Goal: Entertainment & Leisure: Browse casually

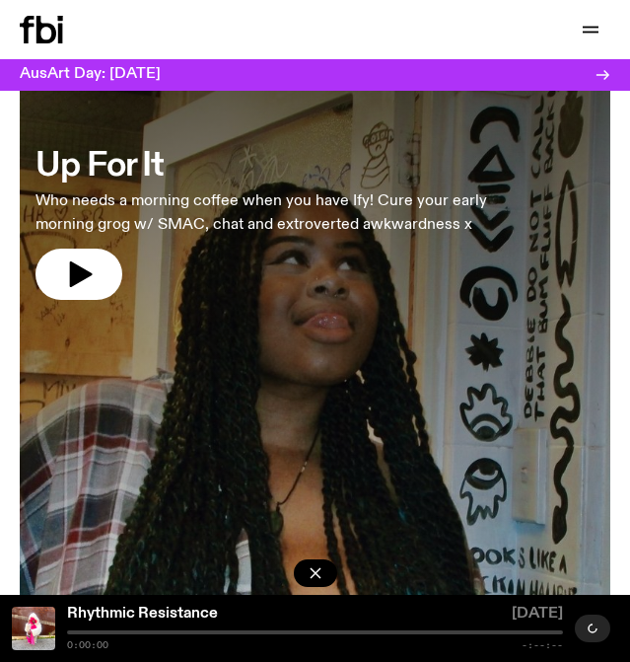
click at [187, 398] on div at bounding box center [315, 406] width 591 height 630
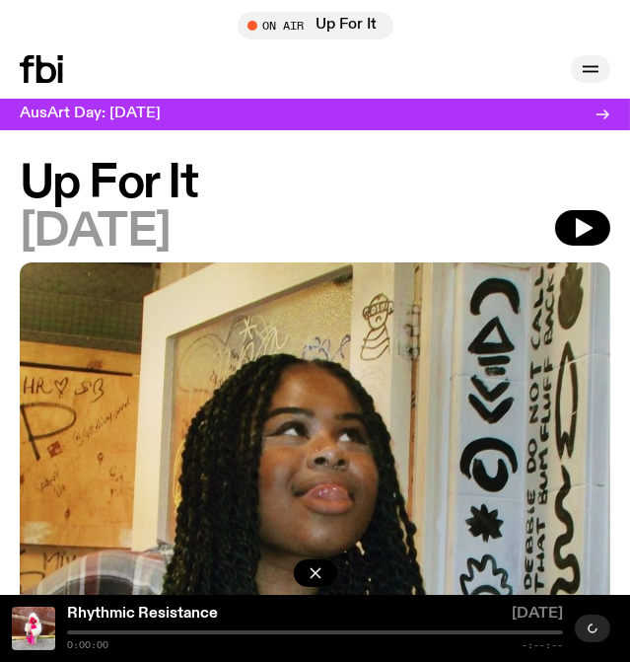
click at [593, 81] on button "button" at bounding box center [590, 69] width 39 height 28
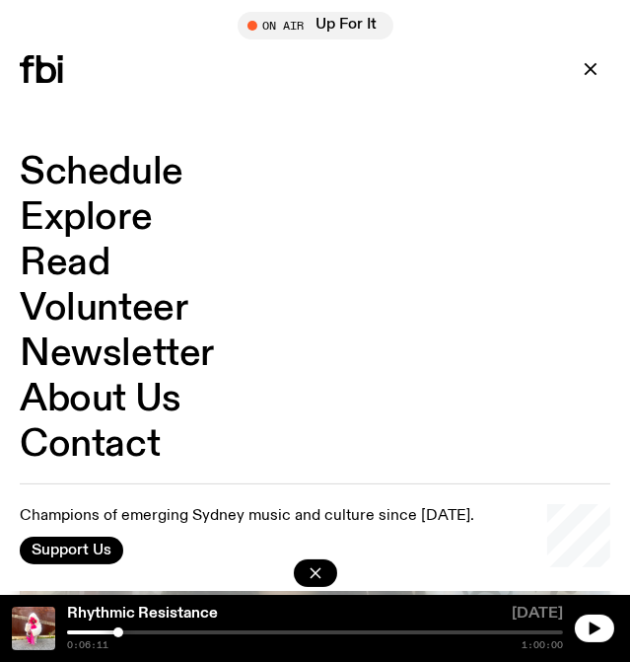
click at [89, 255] on link "Read" at bounding box center [65, 263] width 90 height 37
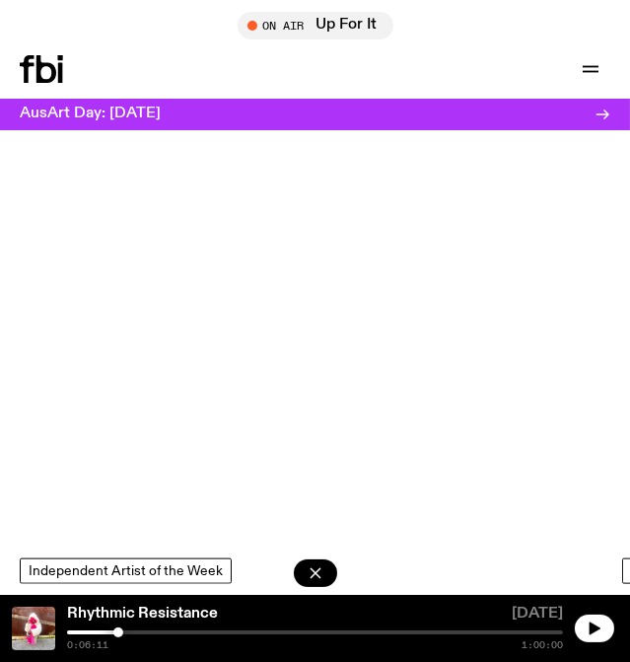
scroll to position [2153, 0]
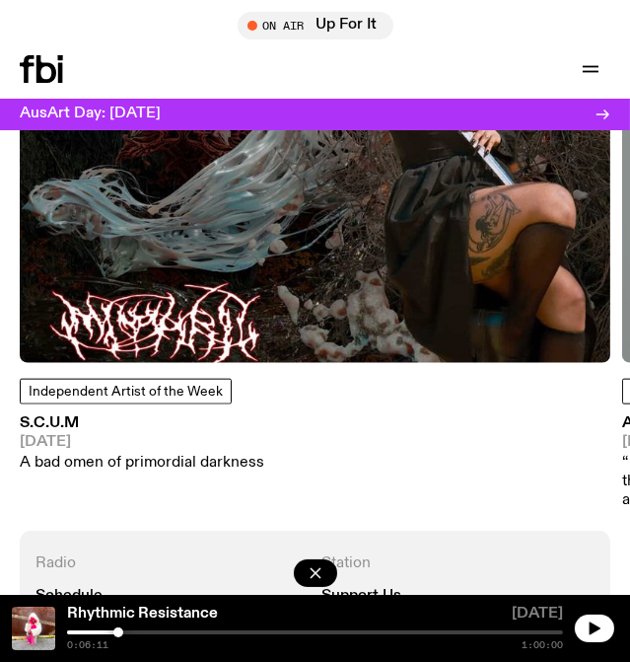
drag, startPoint x: 312, startPoint y: 286, endPoint x: 39, endPoint y: 288, distance: 272.3
click at [39, 288] on img at bounding box center [315, 67] width 591 height 591
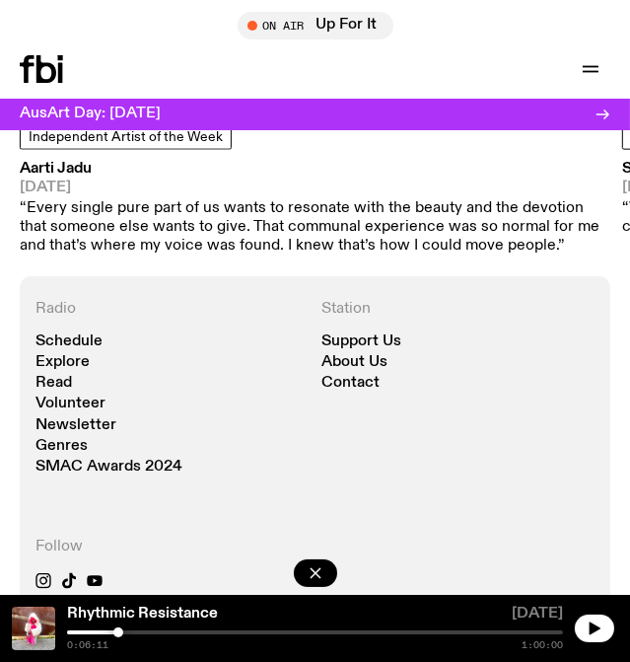
scroll to position [2243, 0]
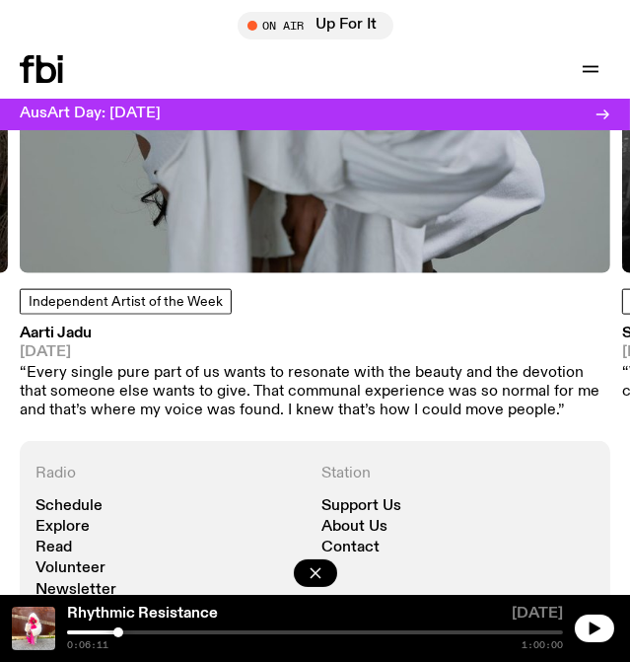
drag, startPoint x: 501, startPoint y: 259, endPoint x: 49, endPoint y: 261, distance: 451.9
click at [49, 261] on div "Independent Artist of the Week Aarti Jadu 11.09.25 “Every single pure part of u…" at bounding box center [315, 51] width 591 height 739
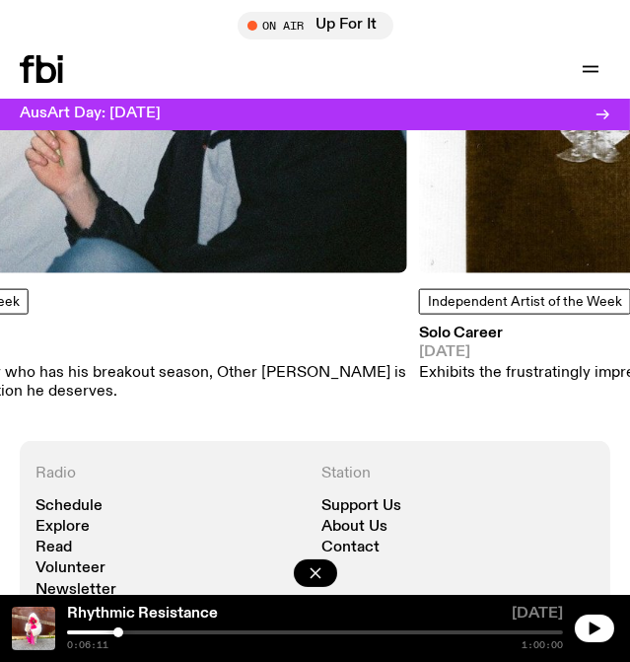
drag, startPoint x: 138, startPoint y: 185, endPoint x: -90, endPoint y: 185, distance: 227.9
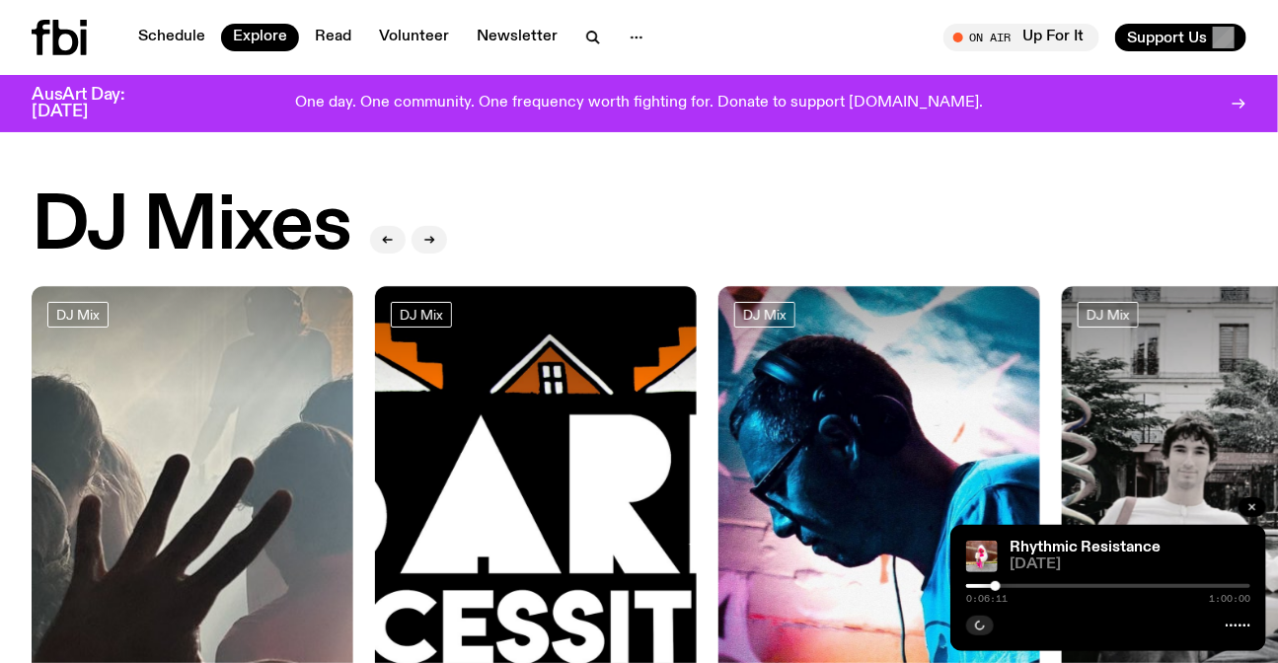
click at [1253, 506] on icon "button" at bounding box center [1252, 507] width 6 height 6
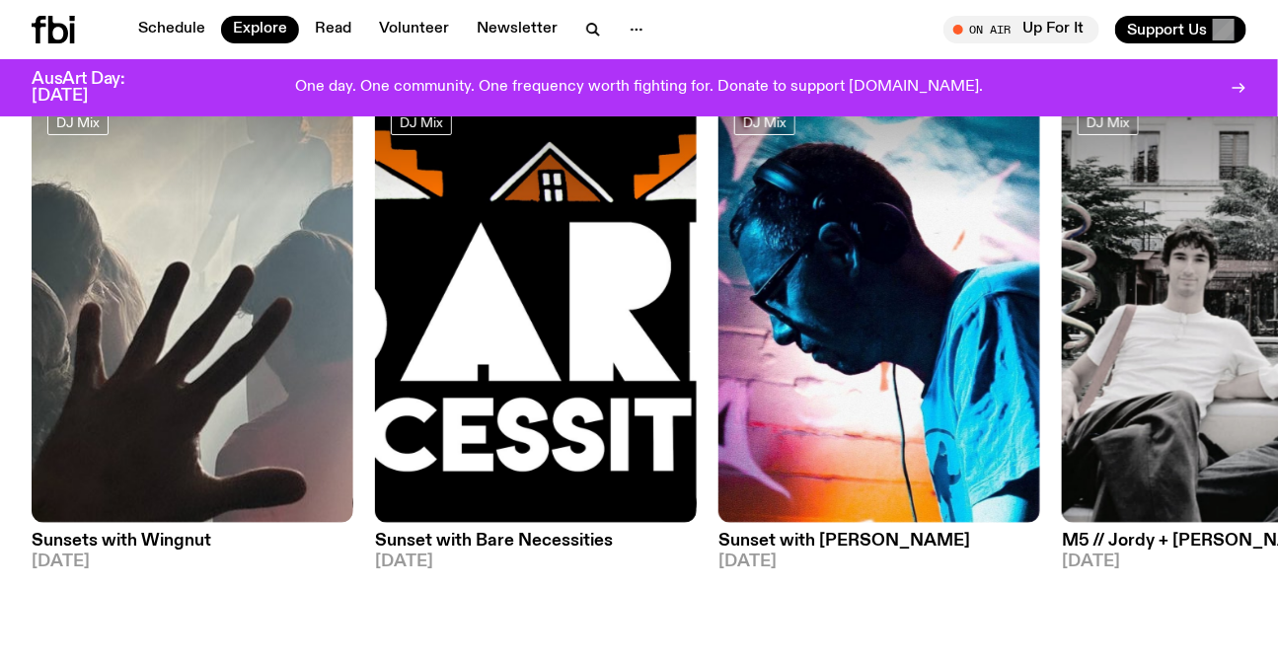
scroll to position [168, 0]
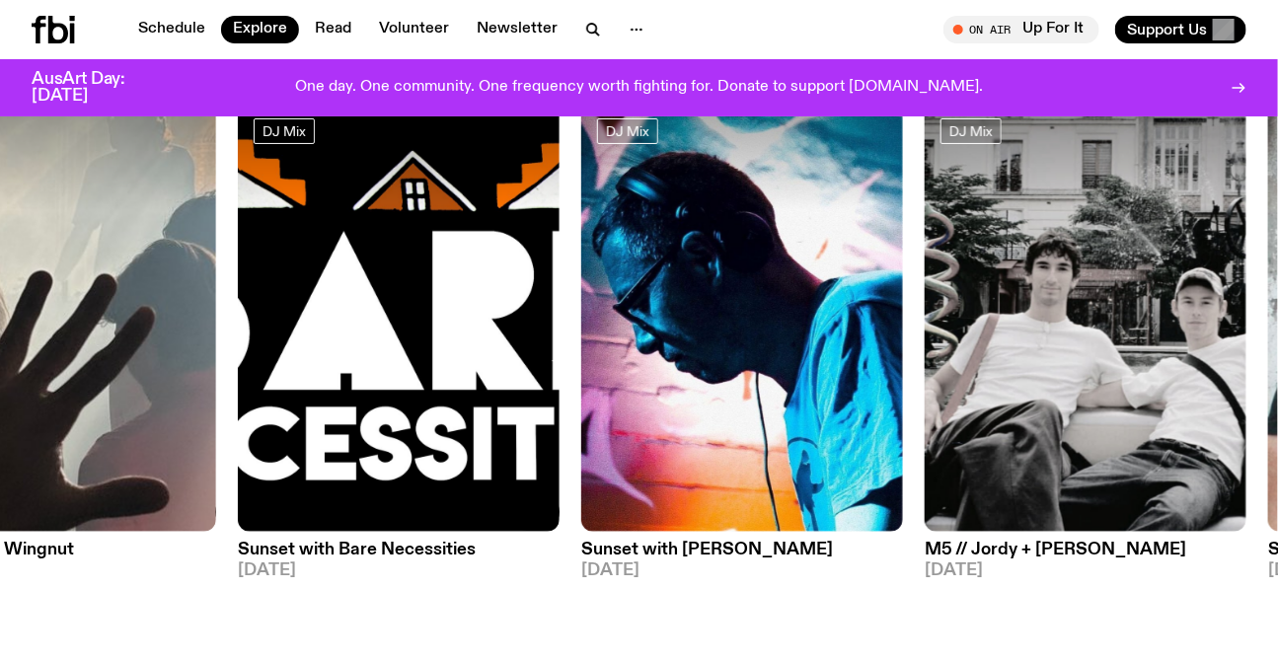
drag, startPoint x: 987, startPoint y: 336, endPoint x: 399, endPoint y: 336, distance: 588.0
click at [462, 341] on div "DJ Mix Sunsets with Wingnut 09.10.25 DJ Mix Sunset with Bare Necessities 07.10.…" at bounding box center [639, 341] width 1215 height 477
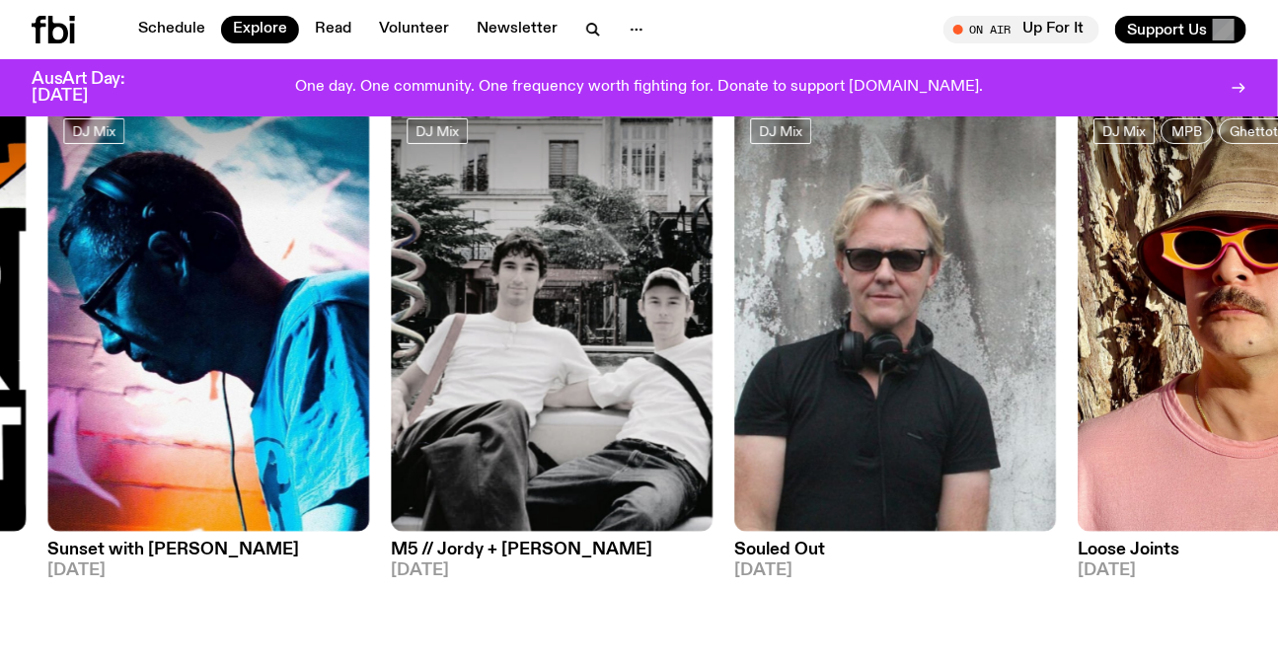
drag, startPoint x: 631, startPoint y: 337, endPoint x: 184, endPoint y: 217, distance: 463.8
click at [482, 299] on div "DJ Mix Sunsets with Wingnut 09.10.25 DJ Mix Sunset with Bare Necessities 07.10.…" at bounding box center [639, 341] width 1215 height 477
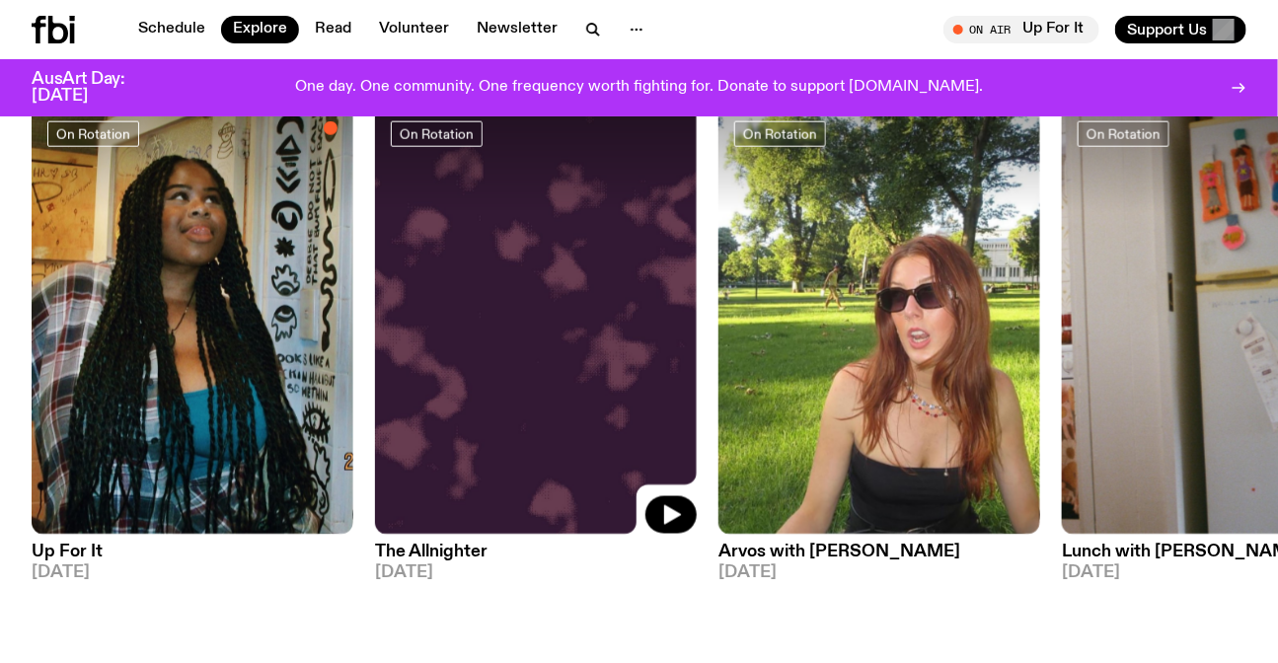
scroll to position [886, 0]
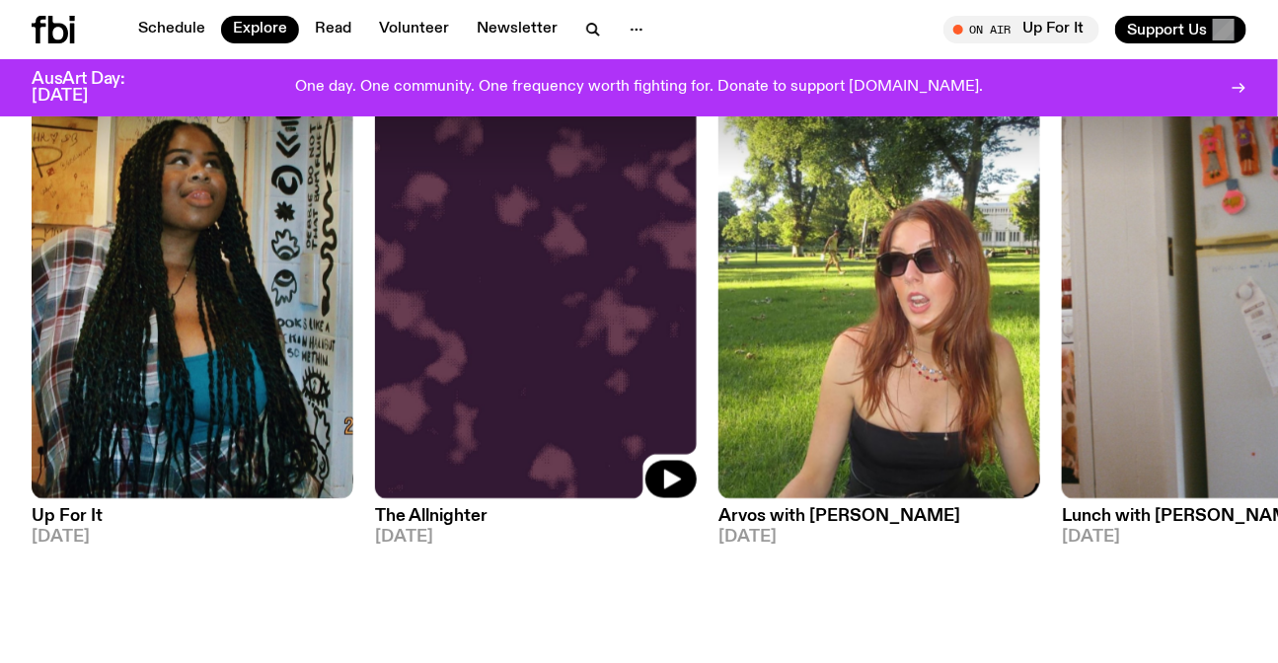
drag, startPoint x: 527, startPoint y: 262, endPoint x: 375, endPoint y: 240, distance: 153.6
click at [286, 233] on div "On Rotation Up For It 10.10.25 On Rotation The Allnighter 10.10.25 On Rotation …" at bounding box center [639, 316] width 1215 height 493
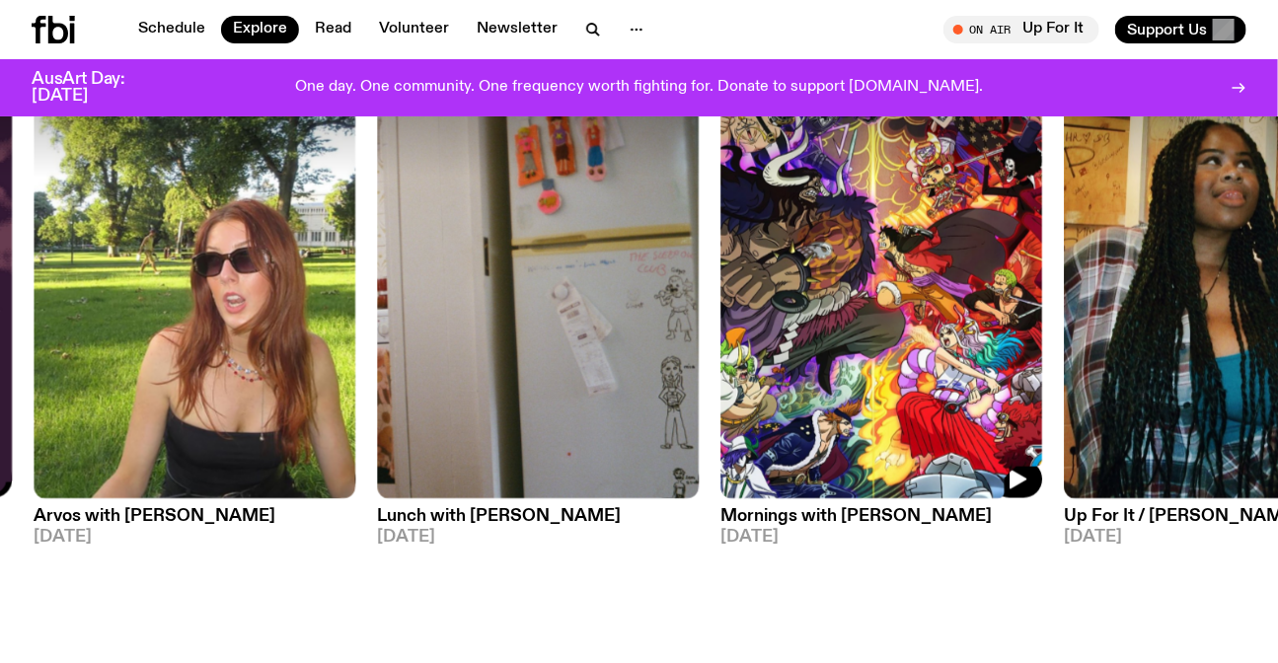
drag, startPoint x: 879, startPoint y: 316, endPoint x: 257, endPoint y: 283, distance: 623.4
click at [269, 283] on div "On Rotation Up For It 10.10.25 On Rotation The Allnighter 10.10.25 On Rotation …" at bounding box center [639, 316] width 1215 height 493
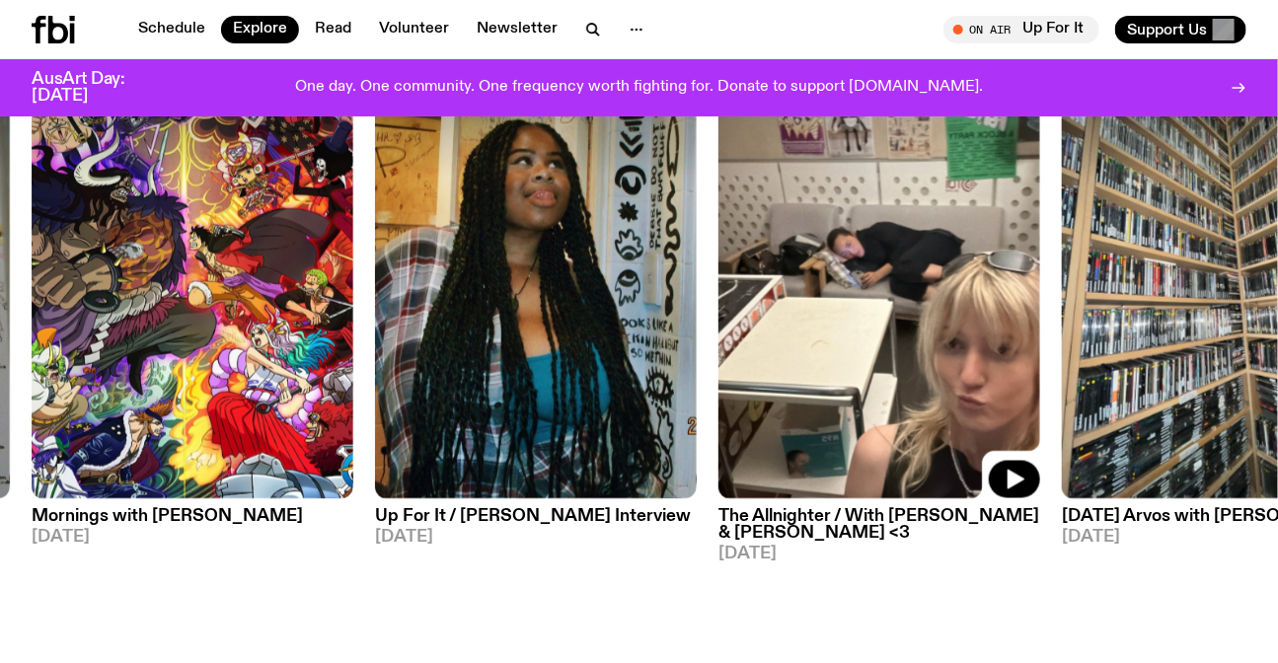
drag, startPoint x: 599, startPoint y: 326, endPoint x: 311, endPoint y: 301, distance: 289.1
click at [718, 304] on img at bounding box center [879, 284] width 322 height 429
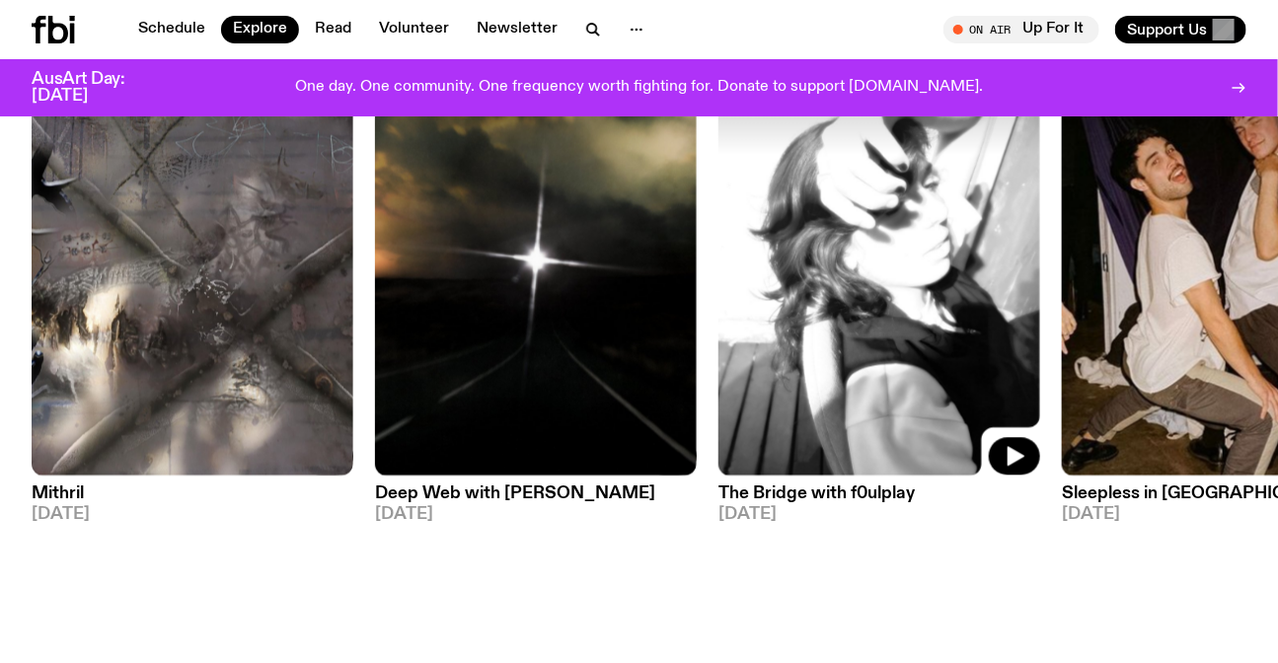
scroll to position [1693, 0]
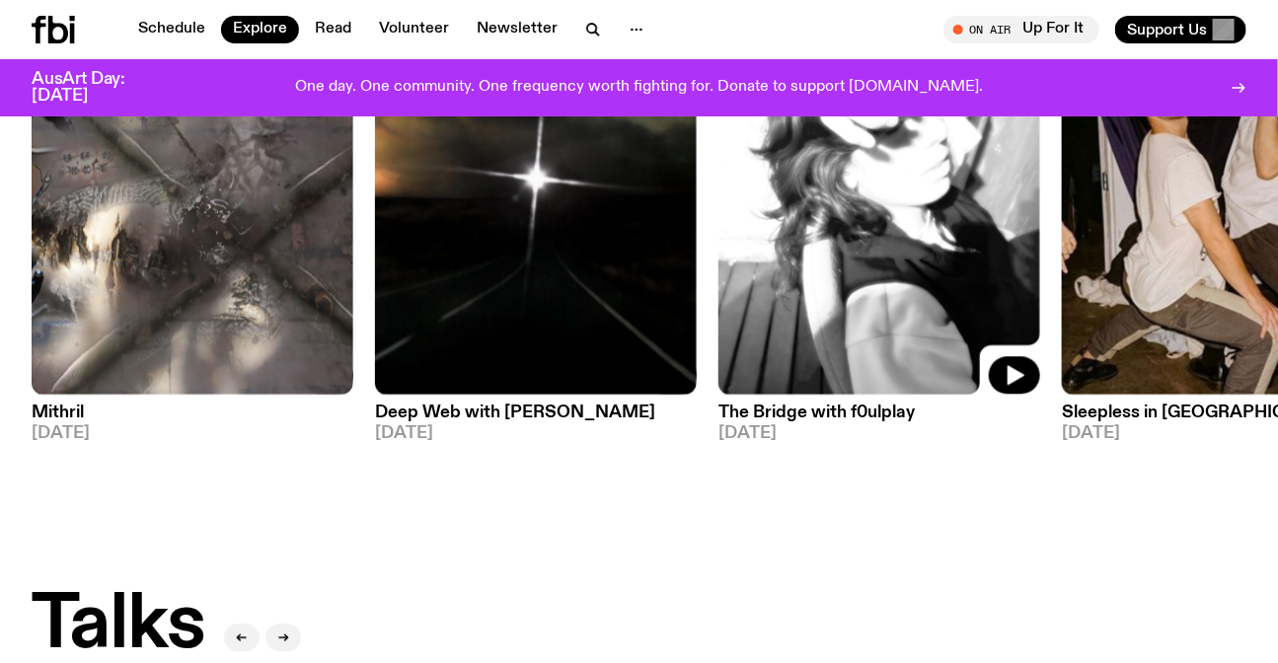
click at [601, 232] on div "Specialist Mithril 09.10.25 Specialist Ambient +2 Deep Web with Krishtie Mofazz…" at bounding box center [639, 220] width 1215 height 510
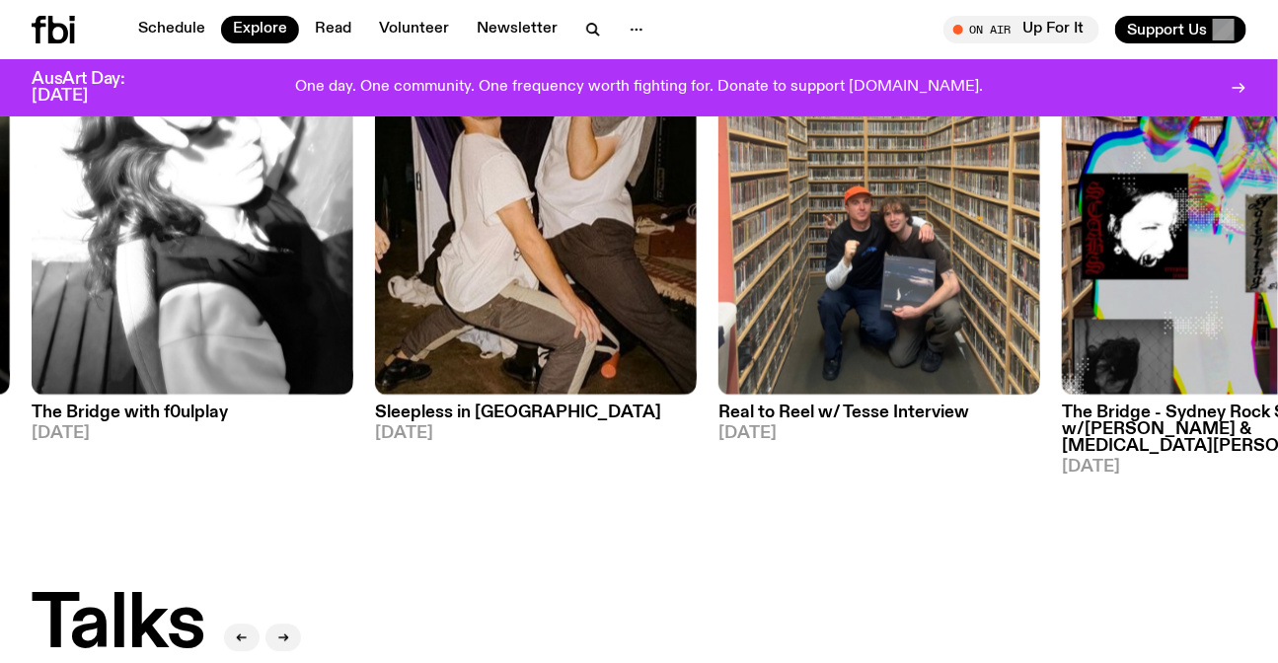
drag, startPoint x: 493, startPoint y: 226, endPoint x: 441, endPoint y: 226, distance: 52.3
click at [450, 226] on div "Specialist Mithril 09.10.25 Specialist Ambient +2 Deep Web with Krishtie Mofazz…" at bounding box center [639, 220] width 1215 height 510
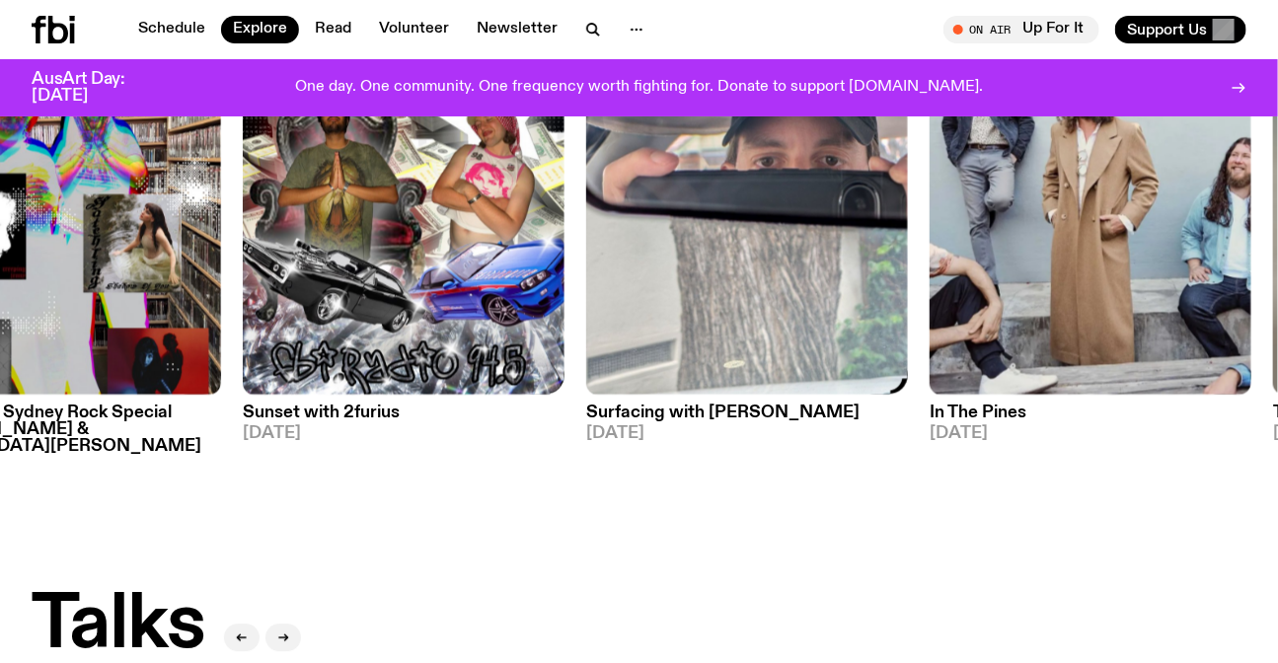
drag, startPoint x: 591, startPoint y: 279, endPoint x: 460, endPoint y: 265, distance: 131.9
click at [479, 270] on div "Specialist Mithril 09.10.25 Specialist Ambient +2 Deep Web with Krishtie Mofazz…" at bounding box center [639, 220] width 1215 height 510
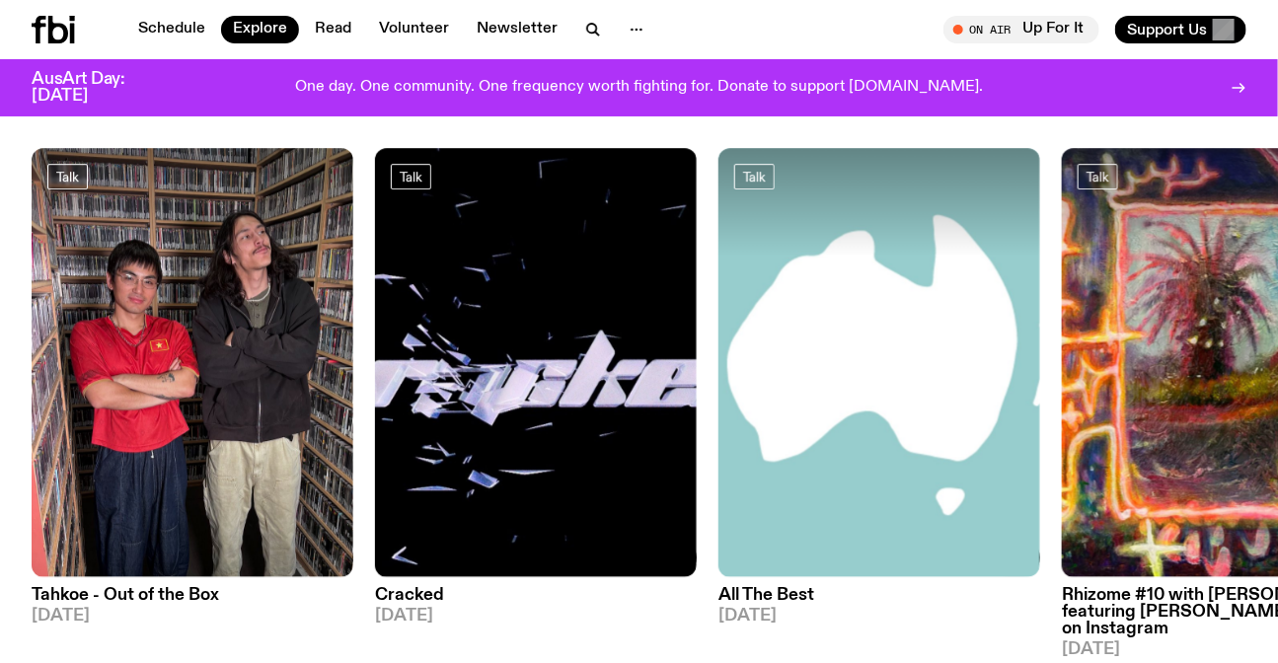
scroll to position [2231, 0]
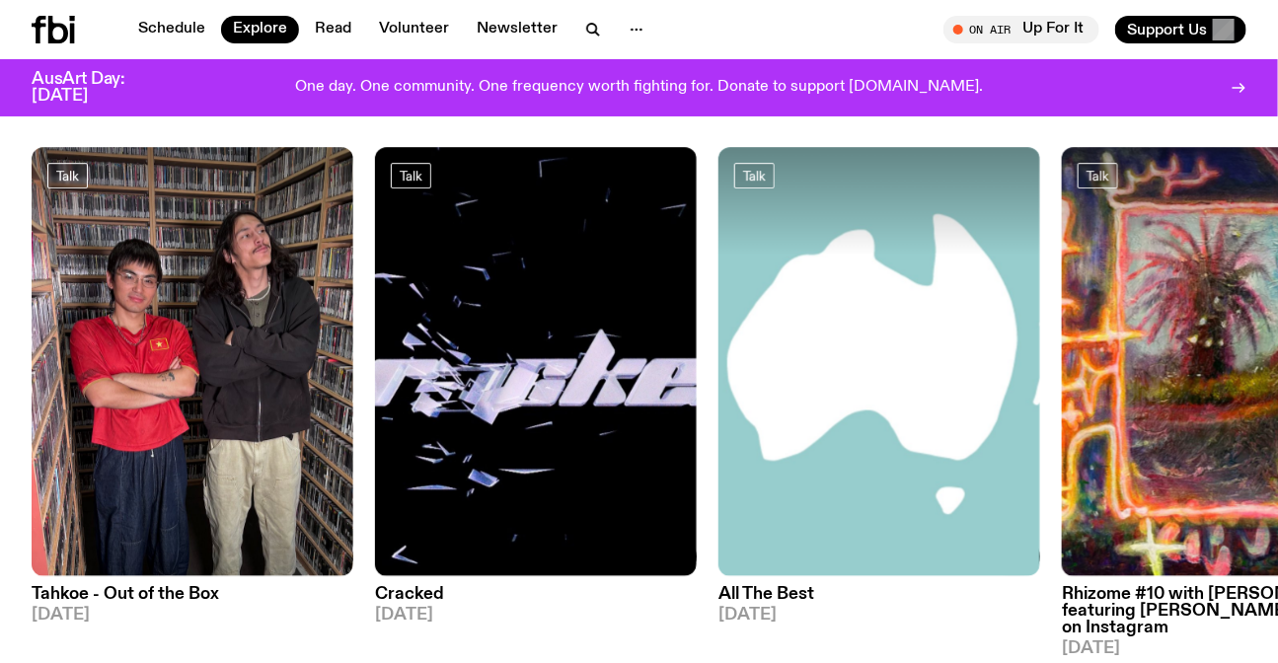
click at [58, 29] on icon at bounding box center [53, 30] width 43 height 28
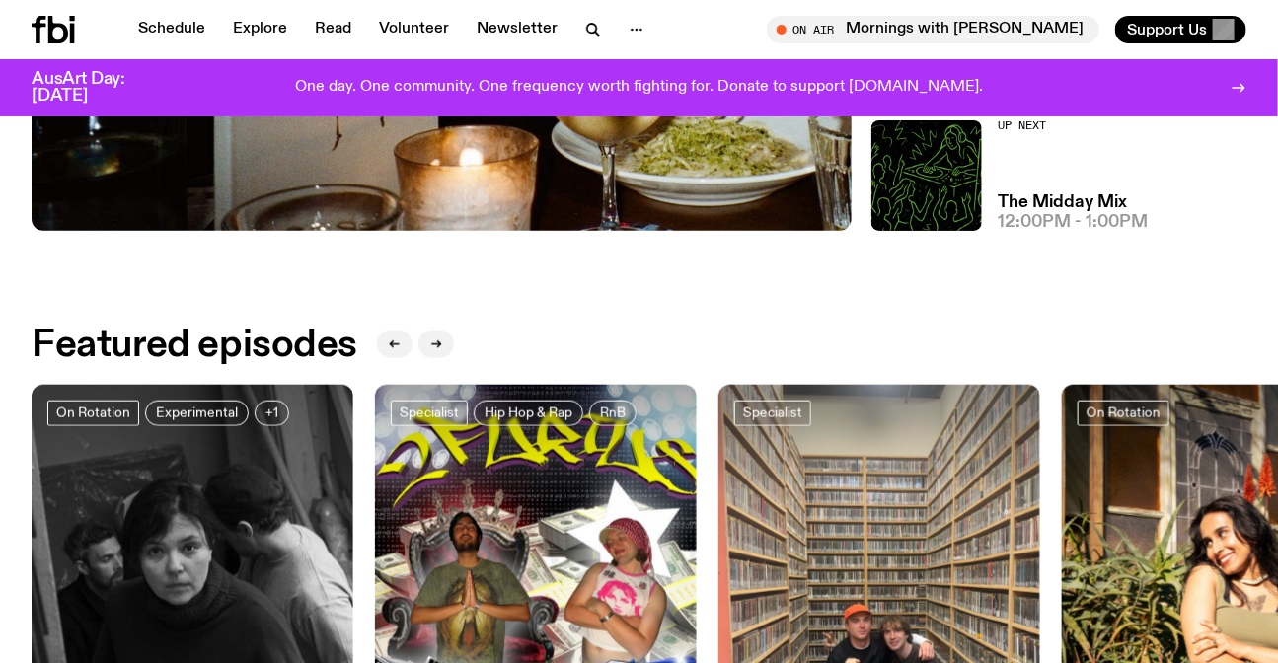
scroll to position [521, 0]
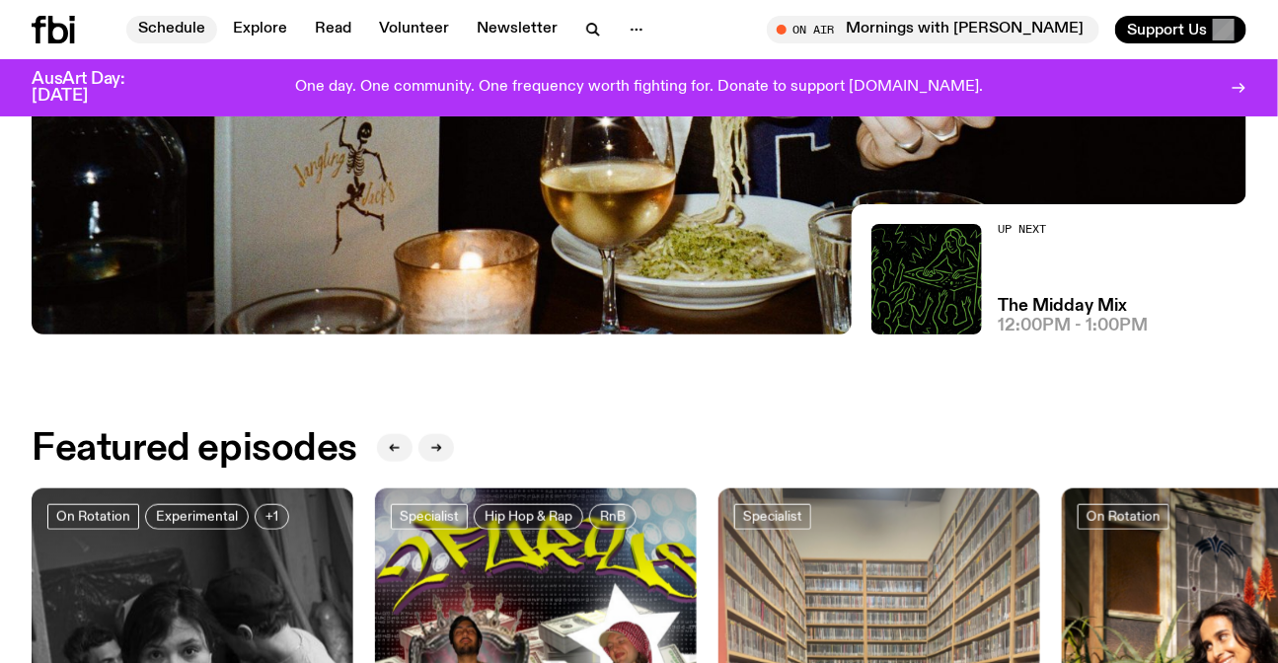
click at [197, 32] on link "Schedule" at bounding box center [171, 30] width 91 height 28
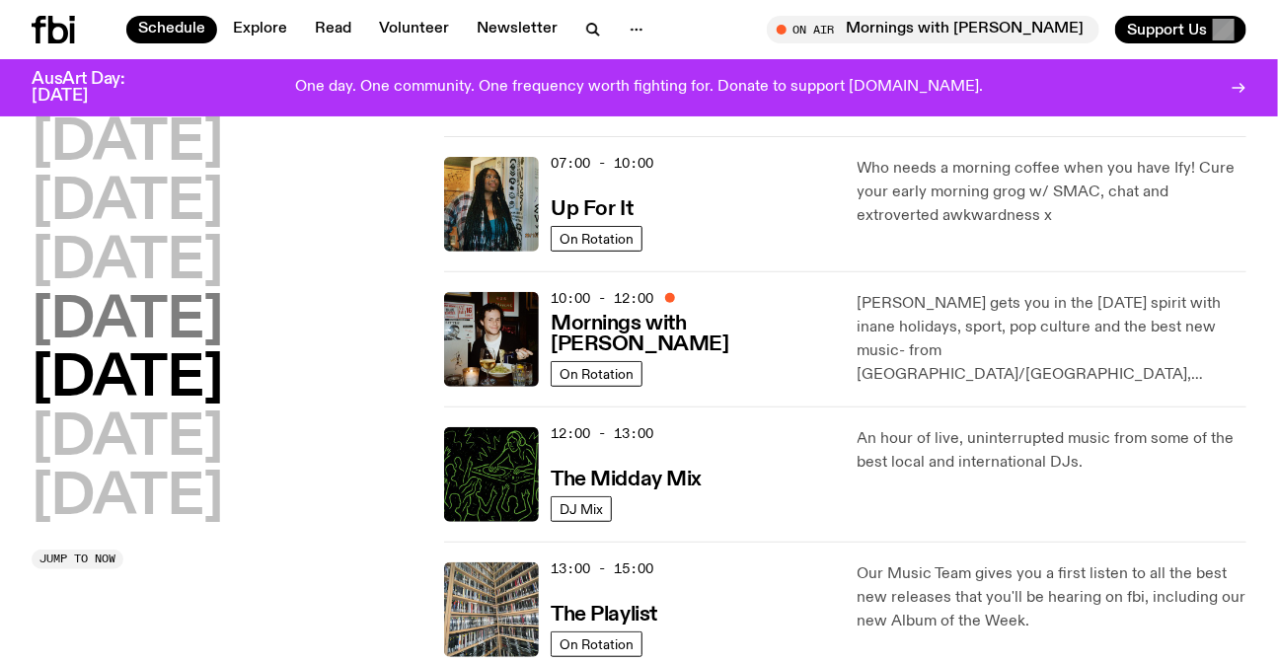
click at [223, 313] on h2 "Thursday" at bounding box center [127, 321] width 191 height 55
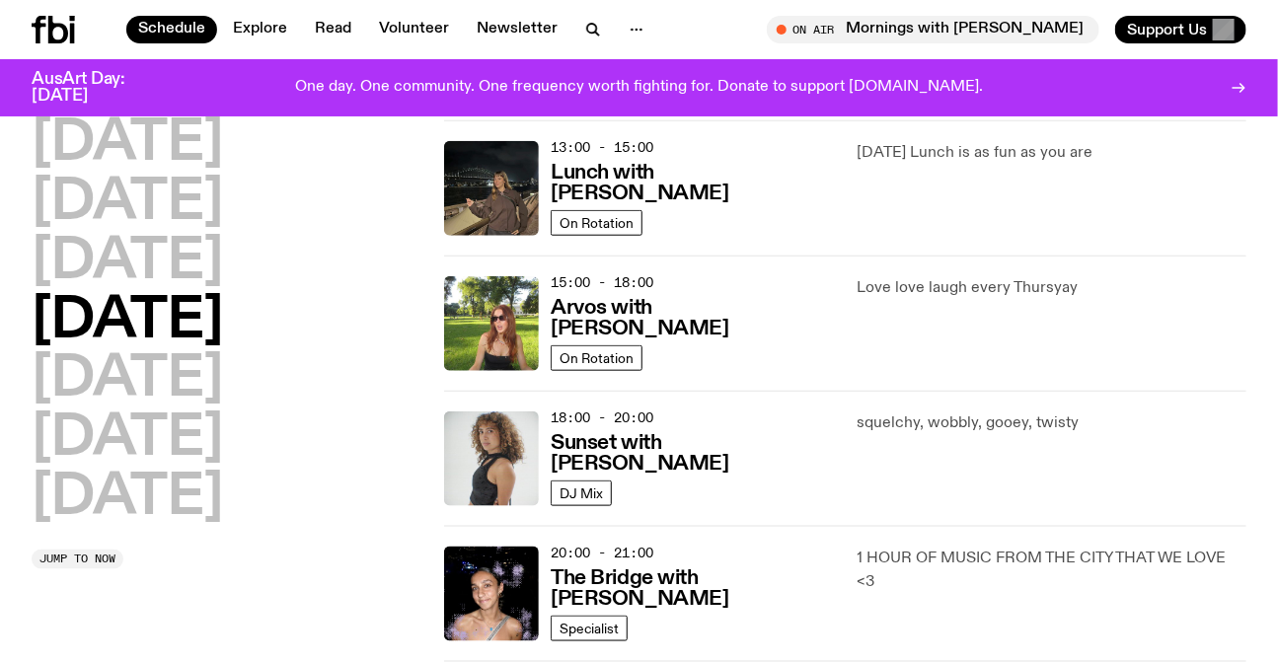
scroll to position [234, 0]
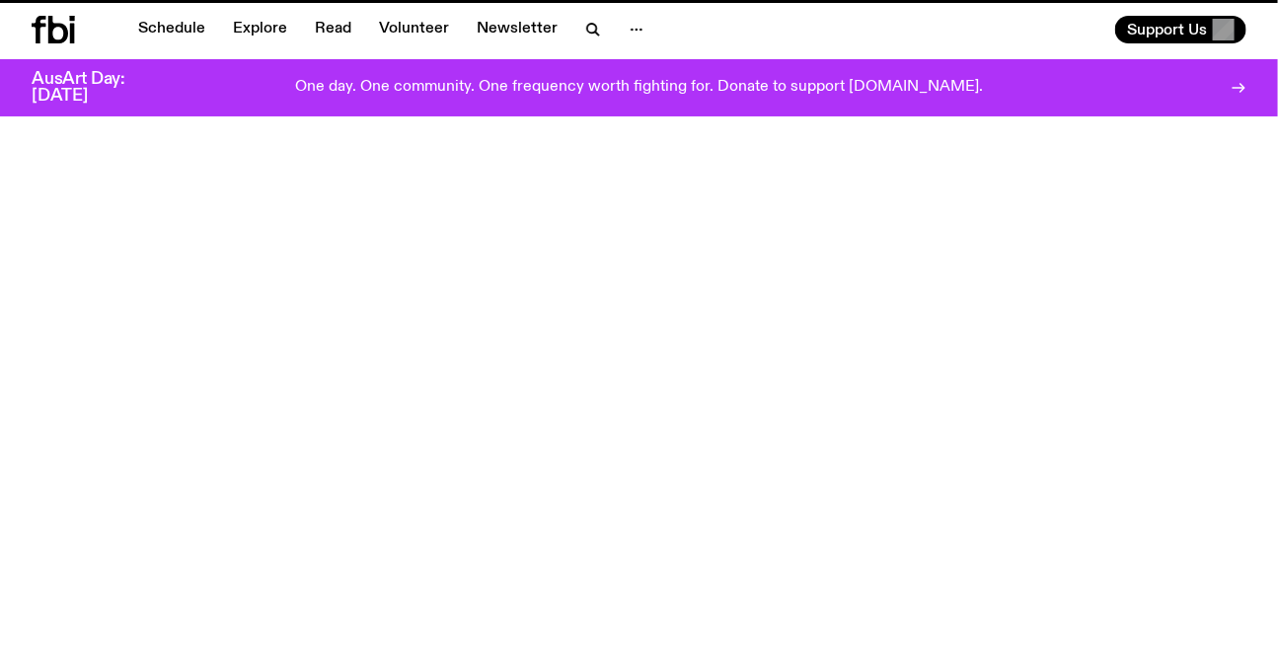
scroll to position [521, 0]
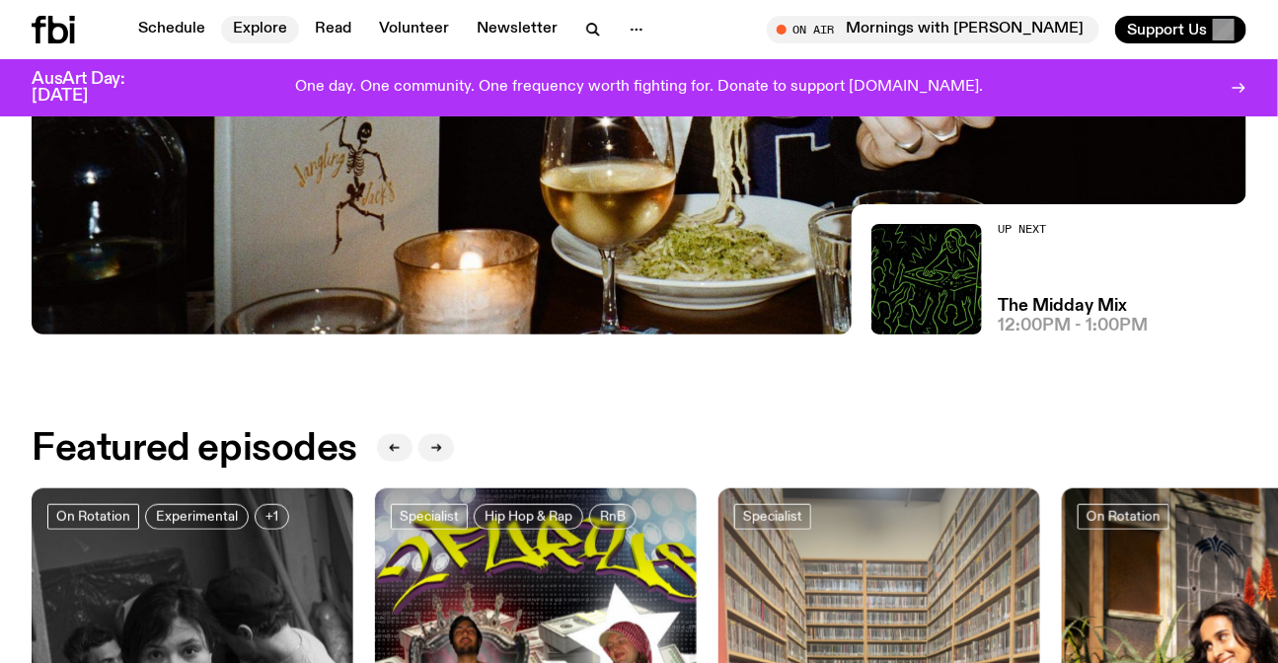
click at [245, 24] on link "Explore" at bounding box center [260, 30] width 78 height 28
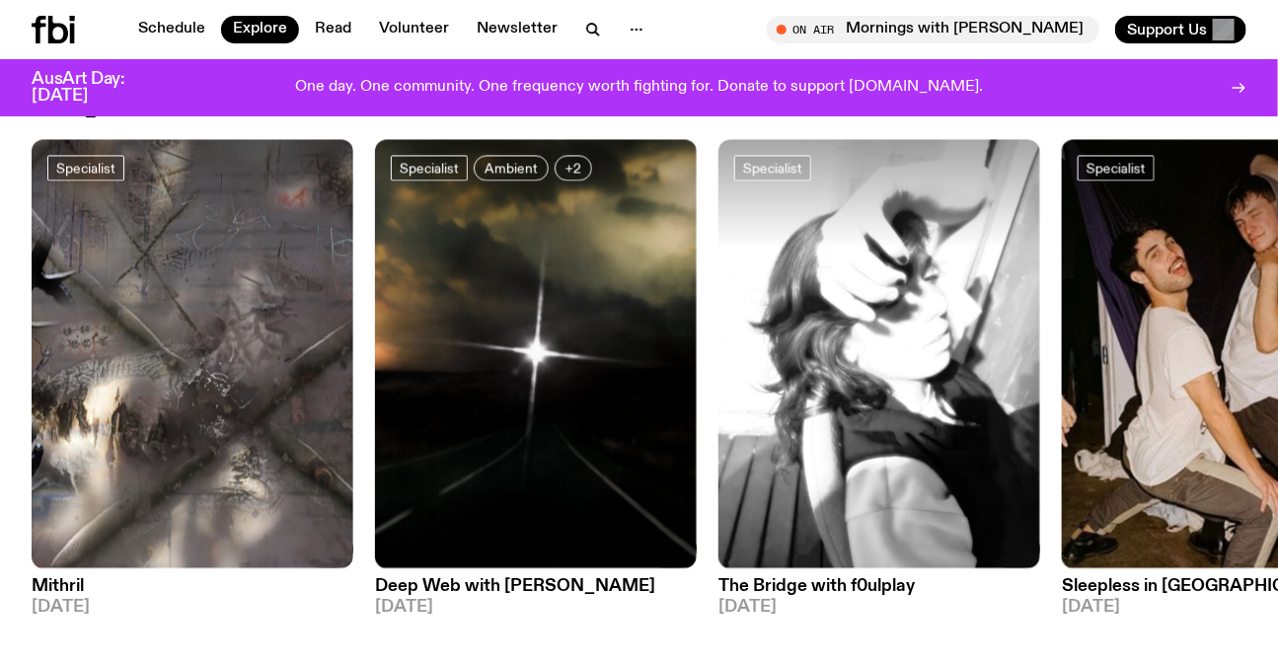
scroll to position [1518, 0]
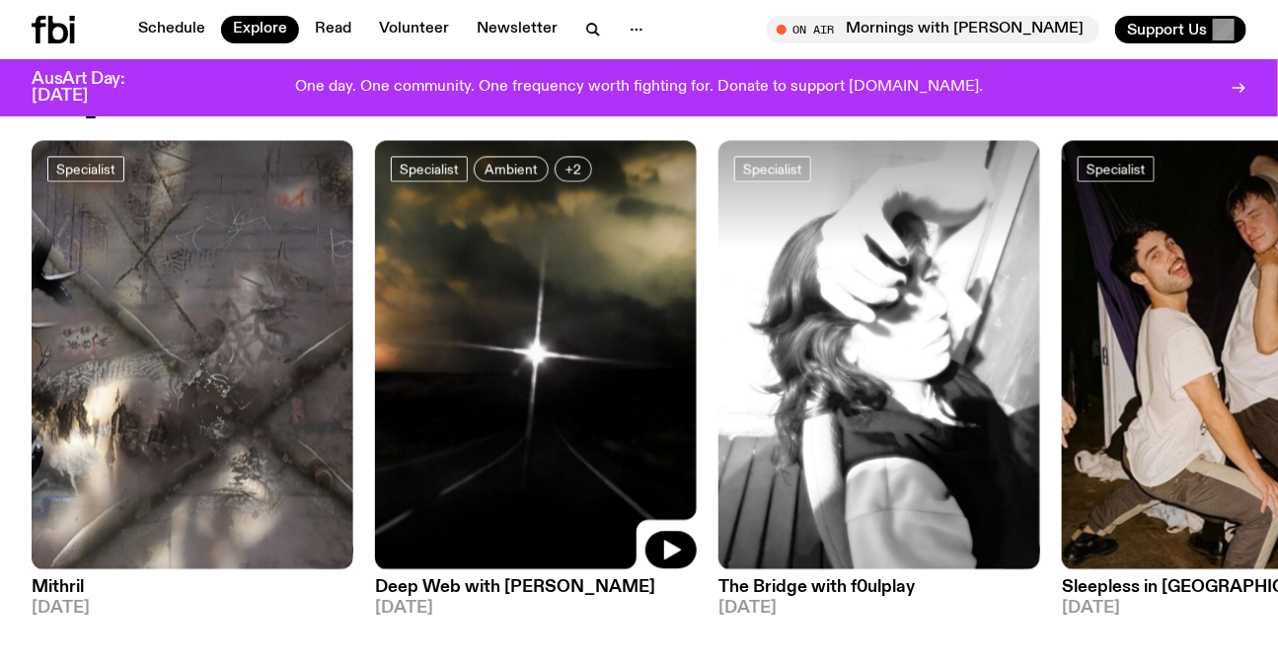
click at [491, 393] on img at bounding box center [536, 354] width 322 height 429
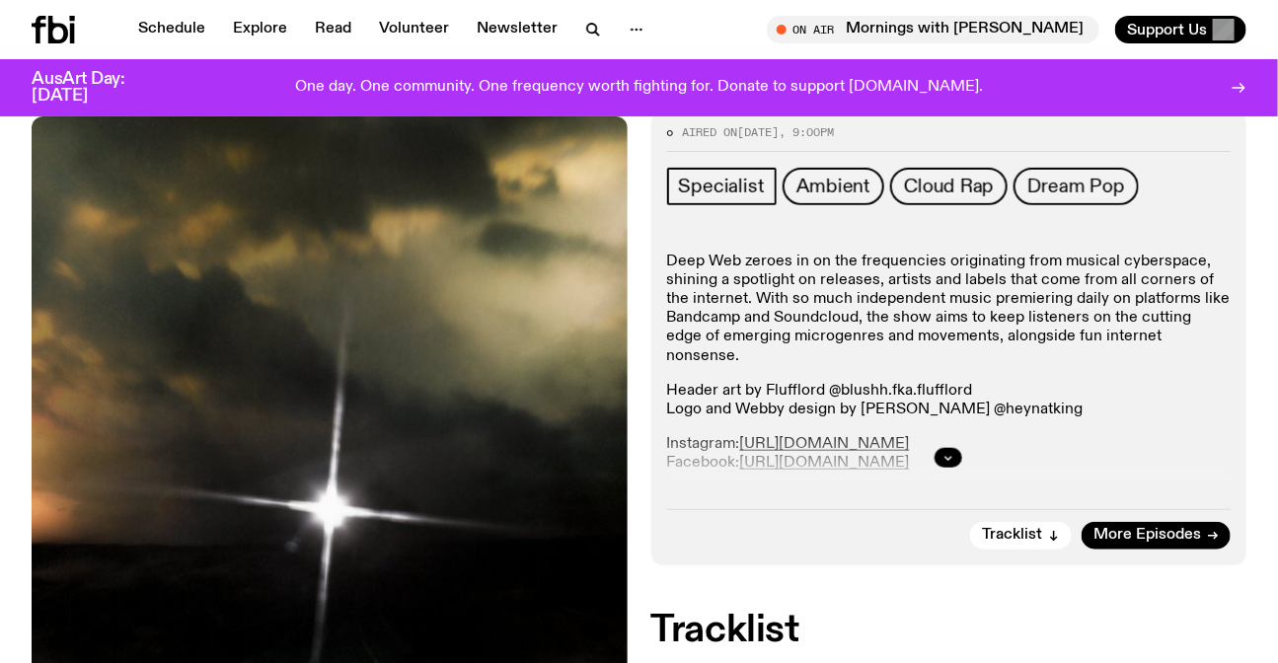
scroll to position [356, 0]
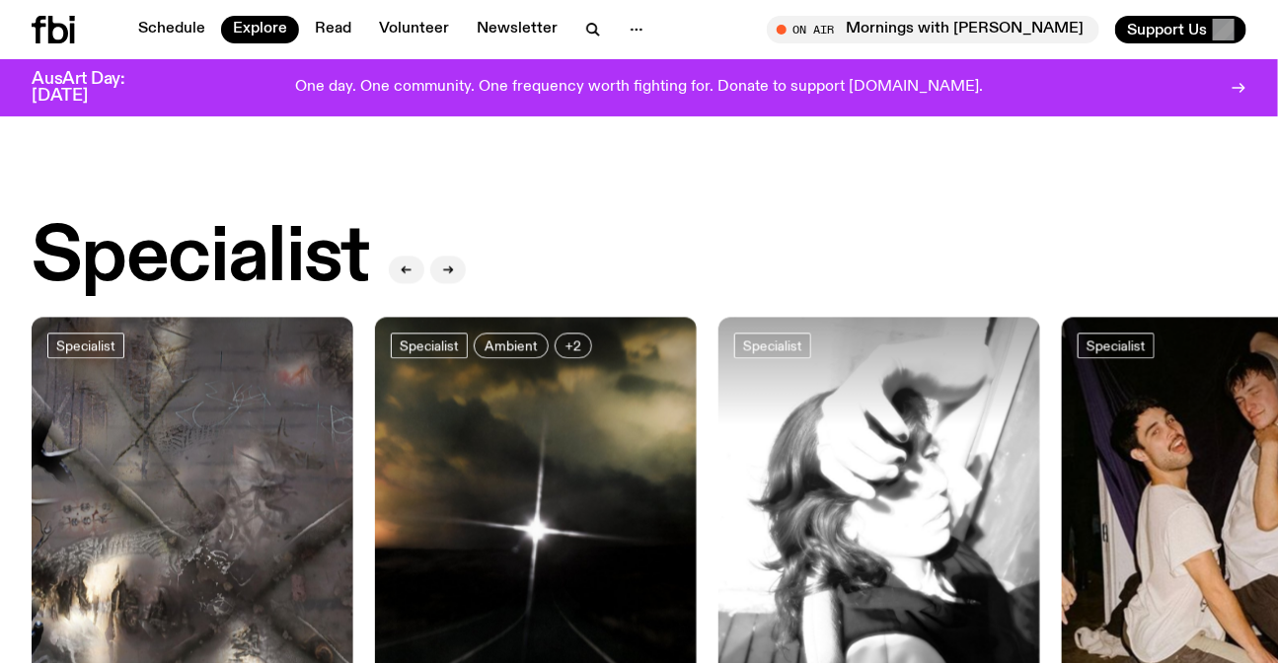
scroll to position [1339, 0]
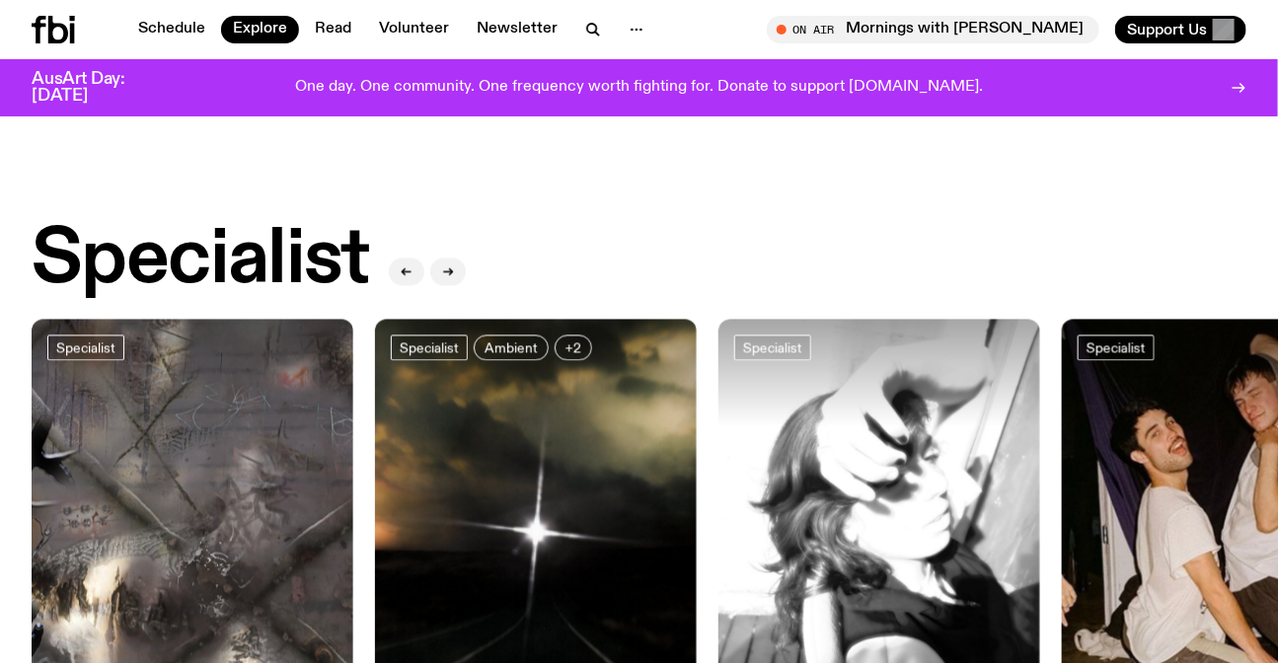
click at [285, 374] on div at bounding box center [193, 374] width 322 height 108
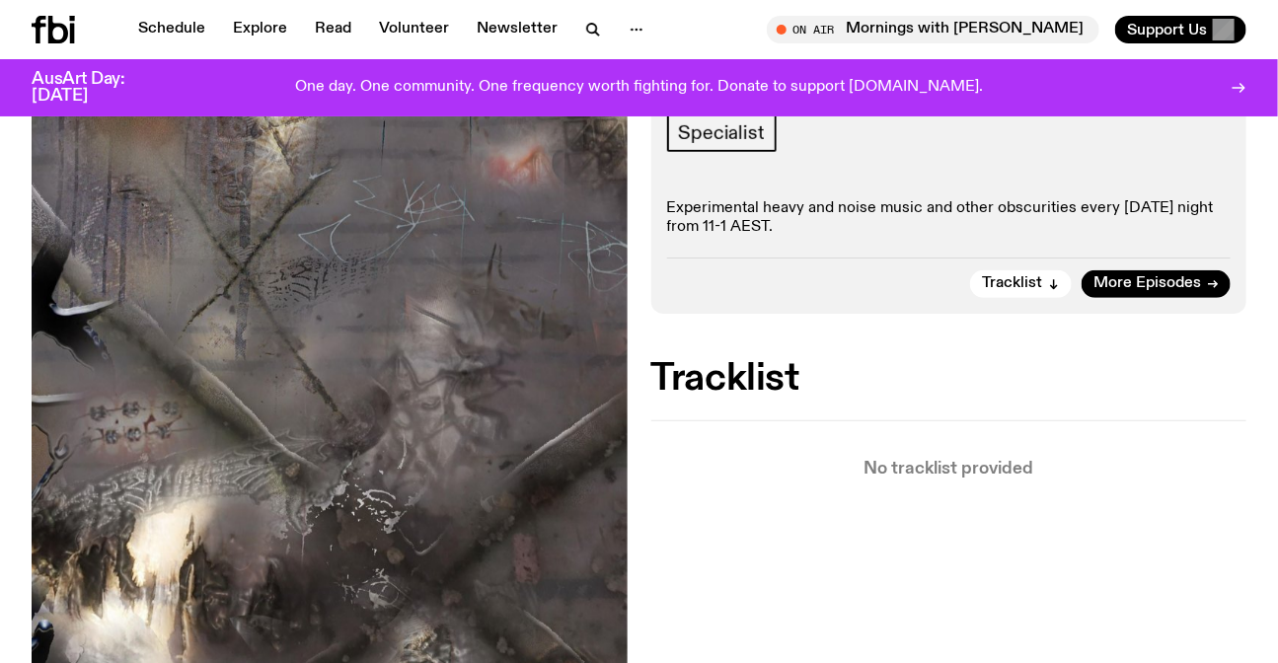
scroll to position [352, 0]
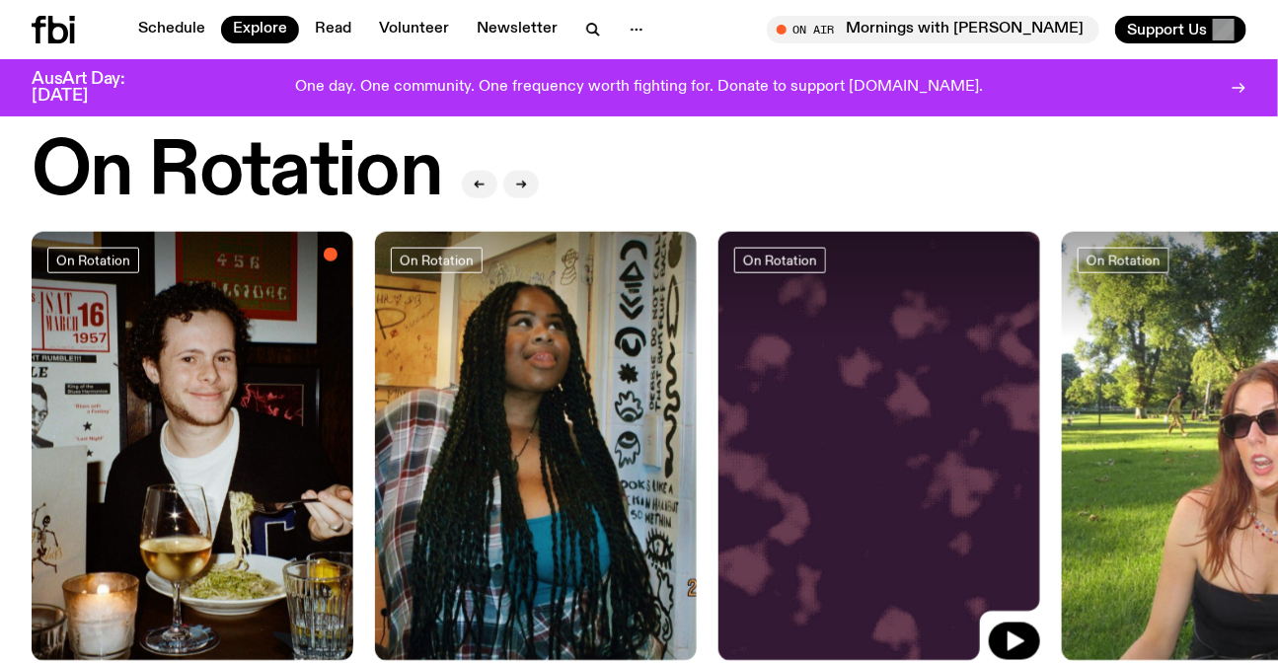
scroll to position [890, 0]
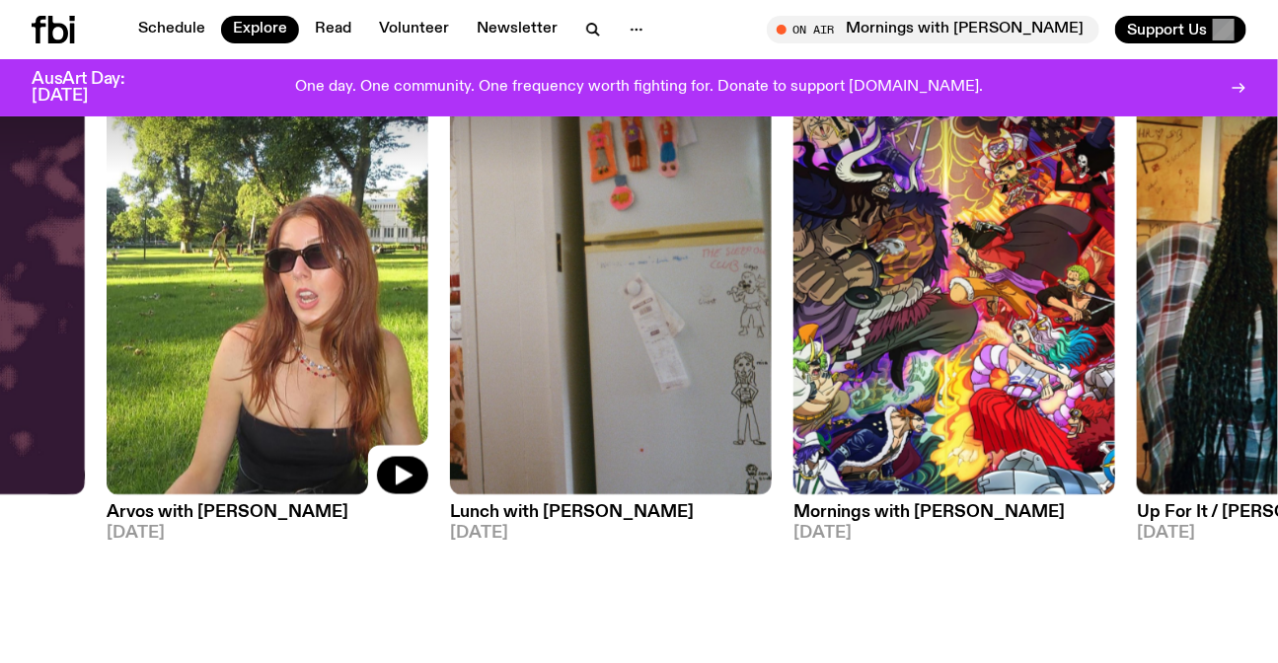
drag, startPoint x: 809, startPoint y: 372, endPoint x: 113, endPoint y: 369, distance: 695.6
click at [113, 369] on img at bounding box center [268, 280] width 322 height 429
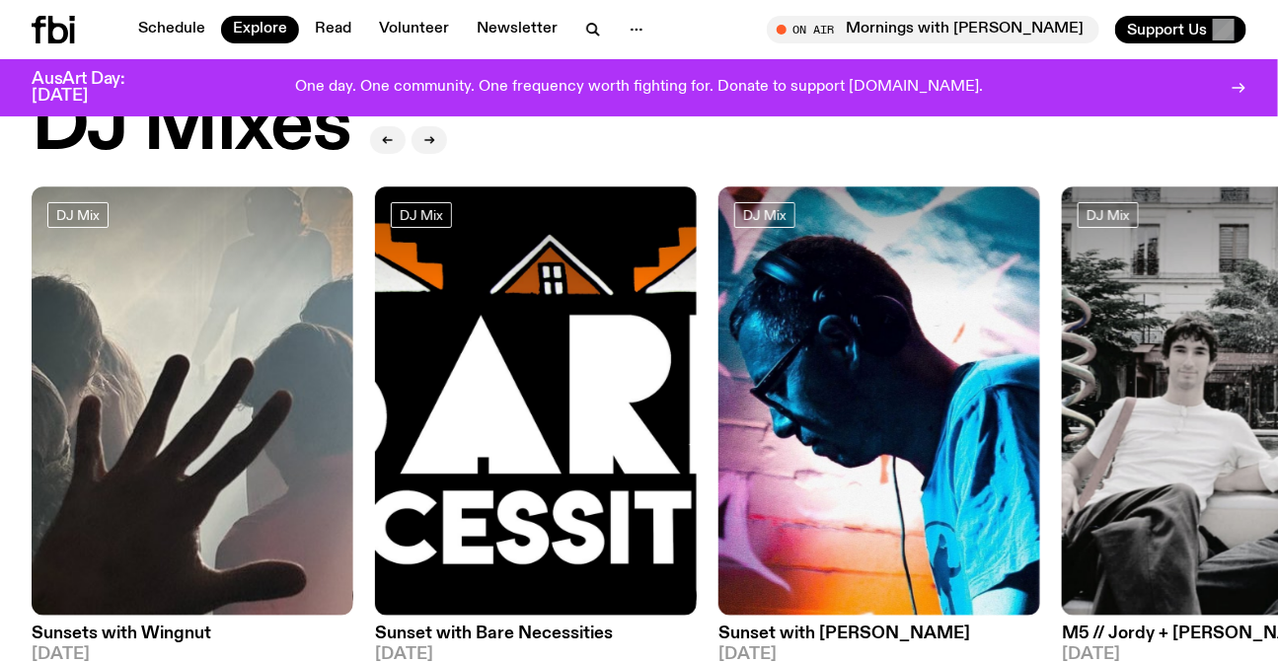
scroll to position [83, 0]
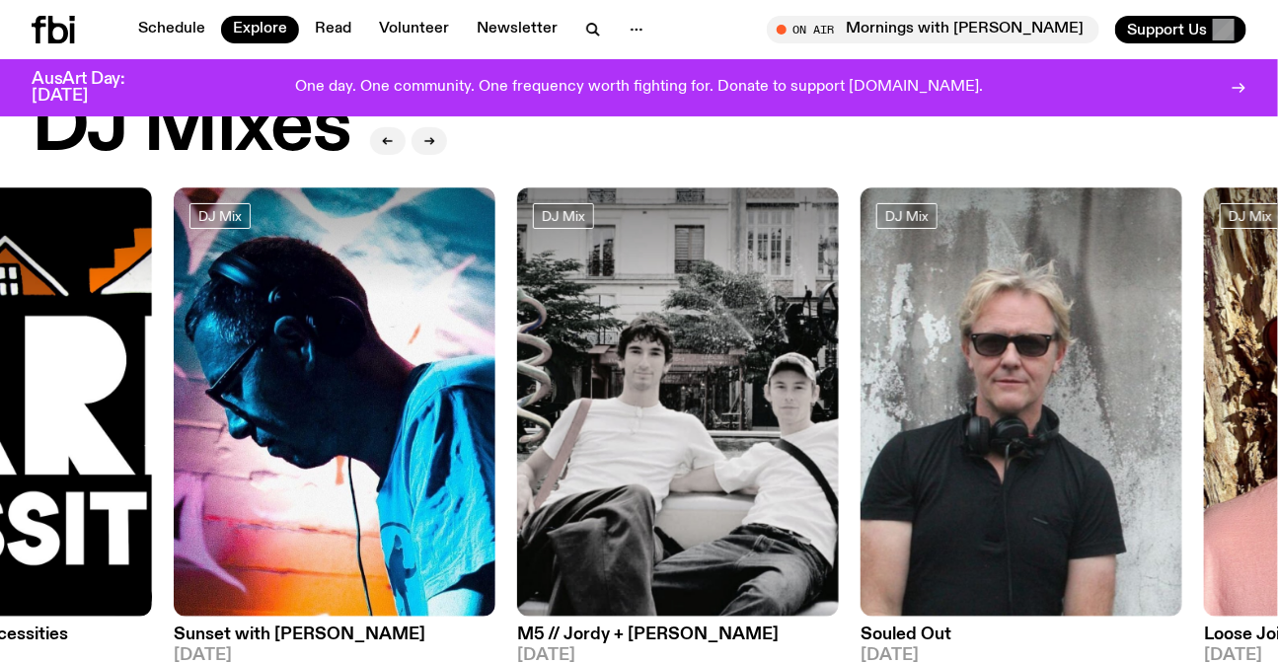
drag, startPoint x: 715, startPoint y: 404, endPoint x: 227, endPoint y: 392, distance: 488.5
click at [227, 394] on img at bounding box center [335, 401] width 322 height 429
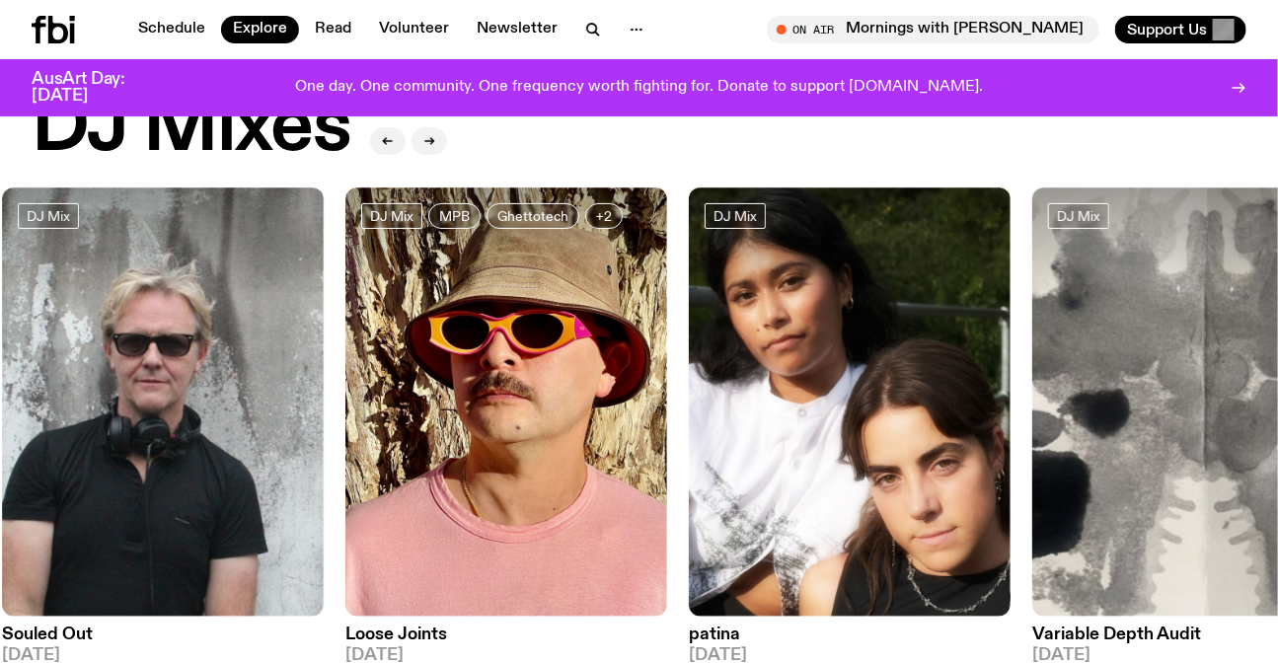
drag, startPoint x: 725, startPoint y: 403, endPoint x: 29, endPoint y: 364, distance: 697.6
click at [29, 364] on img at bounding box center [163, 401] width 322 height 429
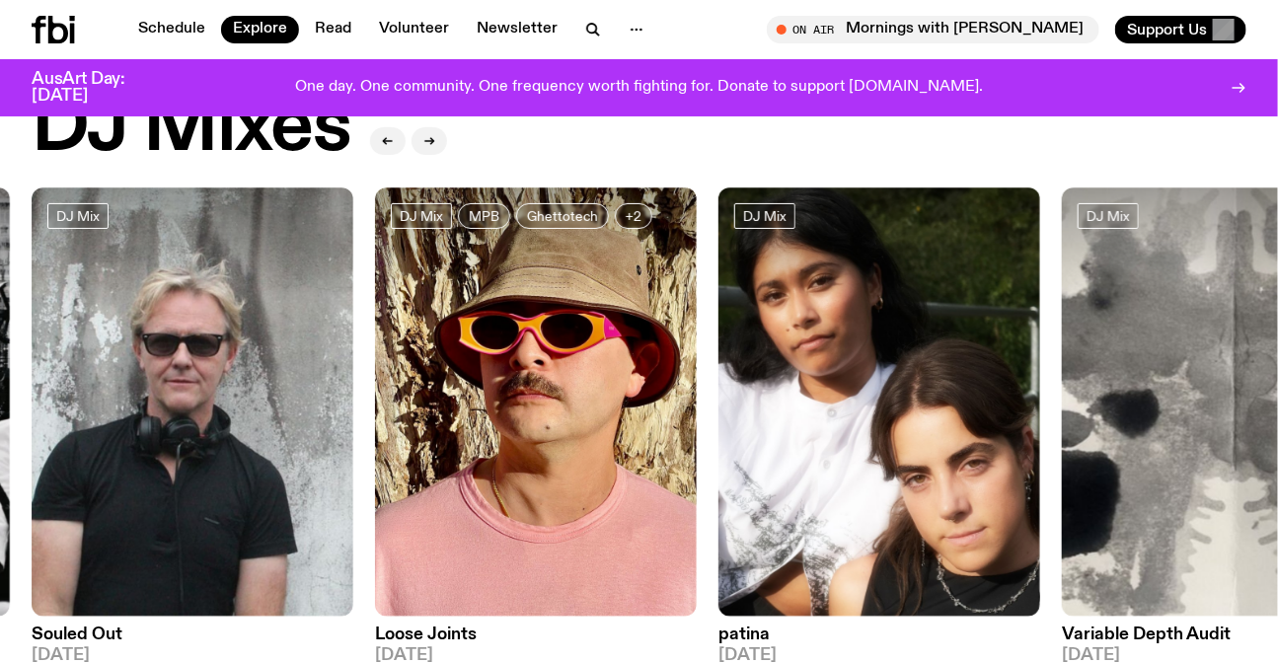
drag, startPoint x: 489, startPoint y: 360, endPoint x: 917, endPoint y: 361, distance: 427.2
click at [772, 361] on div "DJ Mix Sunsets with Wingnut 09.10.25 DJ Mix Sunset with Bare Necessities 07.10.…" at bounding box center [639, 425] width 1215 height 477
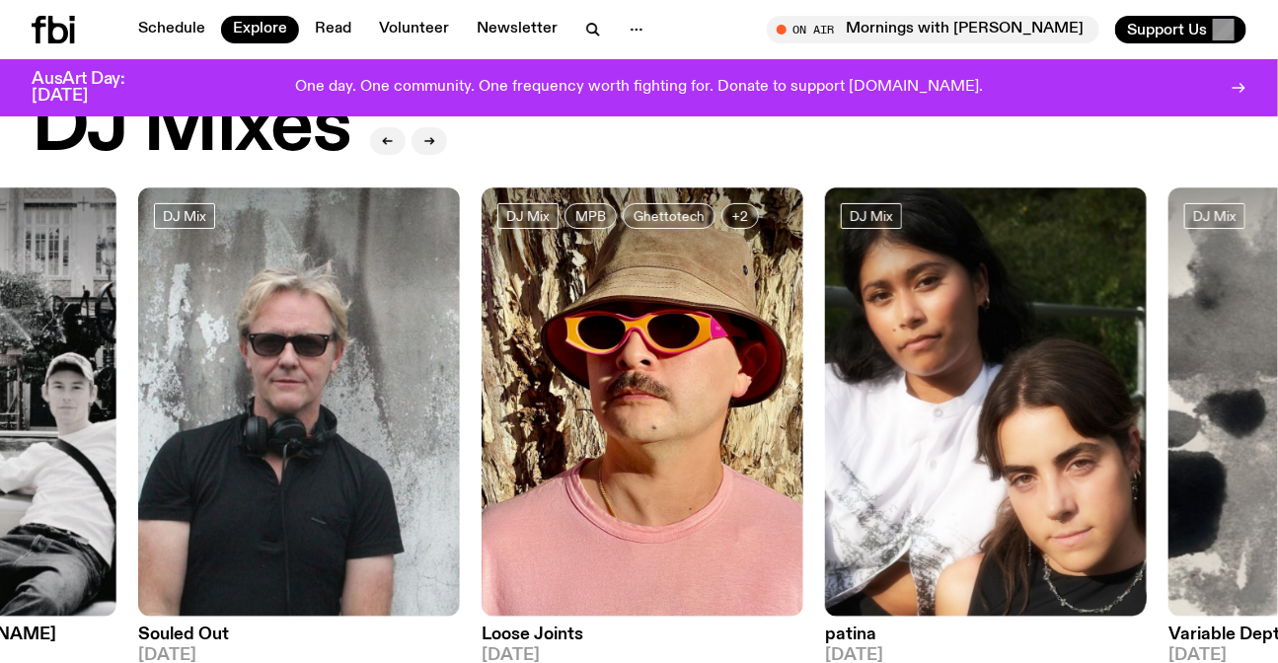
drag, startPoint x: 306, startPoint y: 360, endPoint x: 997, endPoint y: 376, distance: 691.8
click at [460, 376] on img at bounding box center [299, 401] width 322 height 429
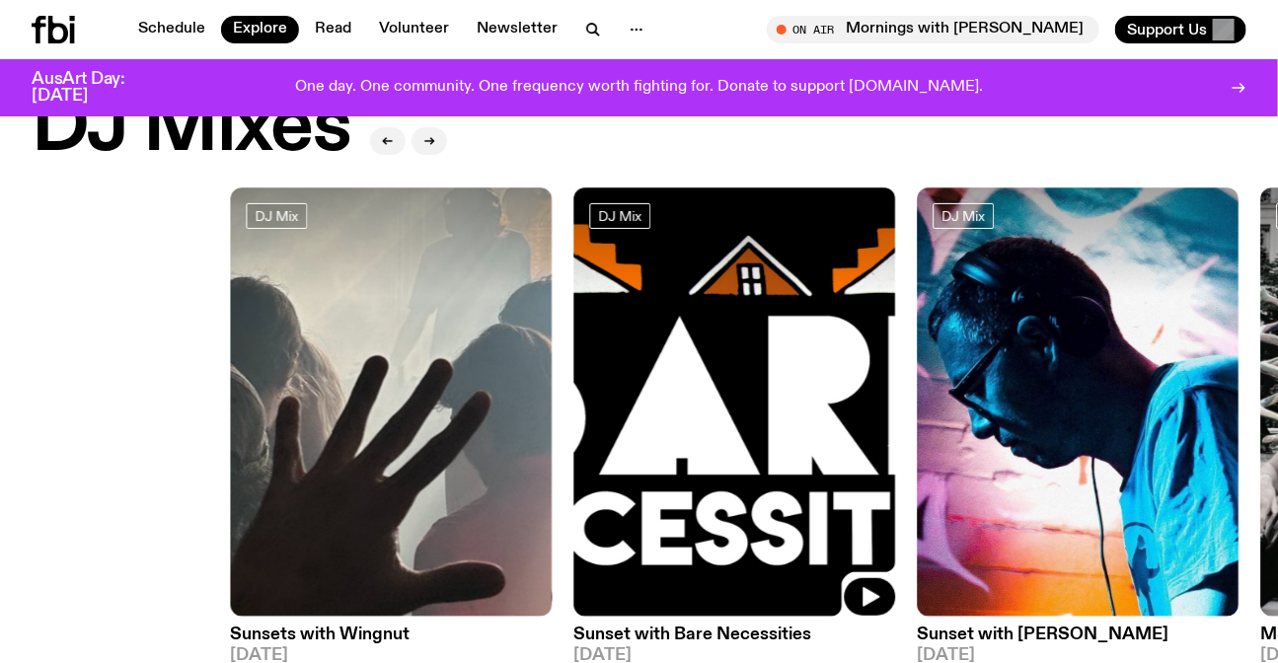
drag, startPoint x: 281, startPoint y: 375, endPoint x: 906, endPoint y: 382, distance: 624.6
click at [906, 382] on div "DJ Mix Sunsets with Wingnut 09.10.25 DJ Mix Sunset with Bare Necessities 07.10.…" at bounding box center [639, 425] width 1215 height 477
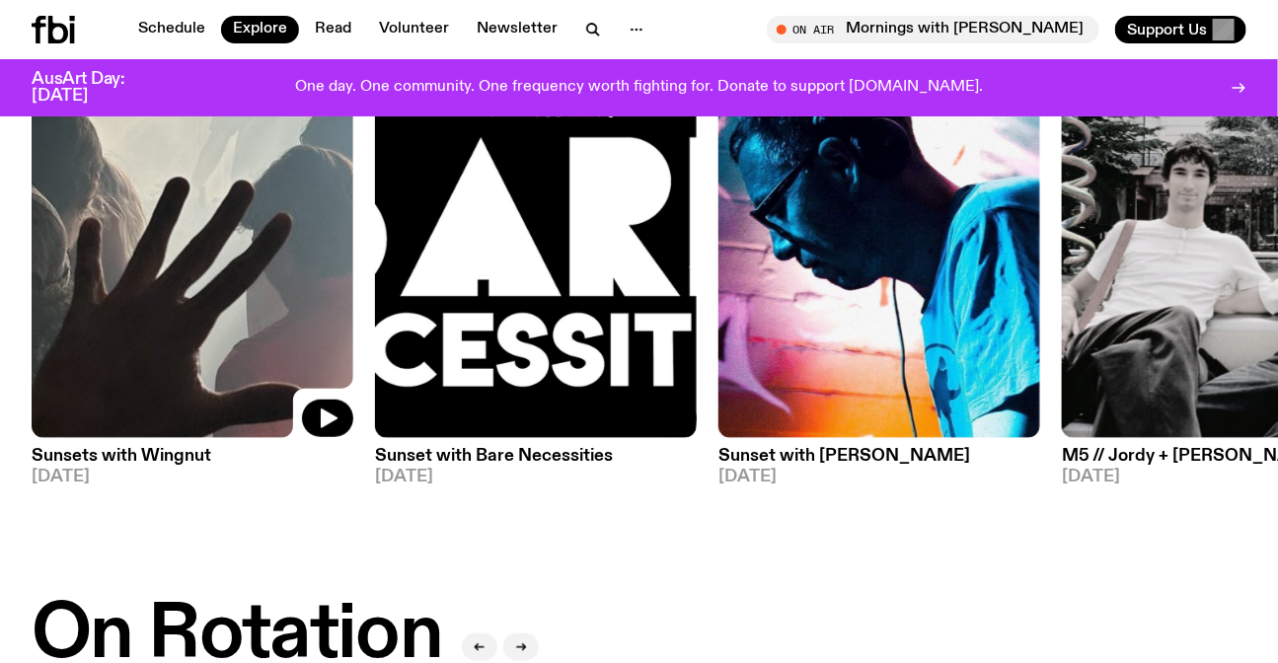
scroll to position [262, 0]
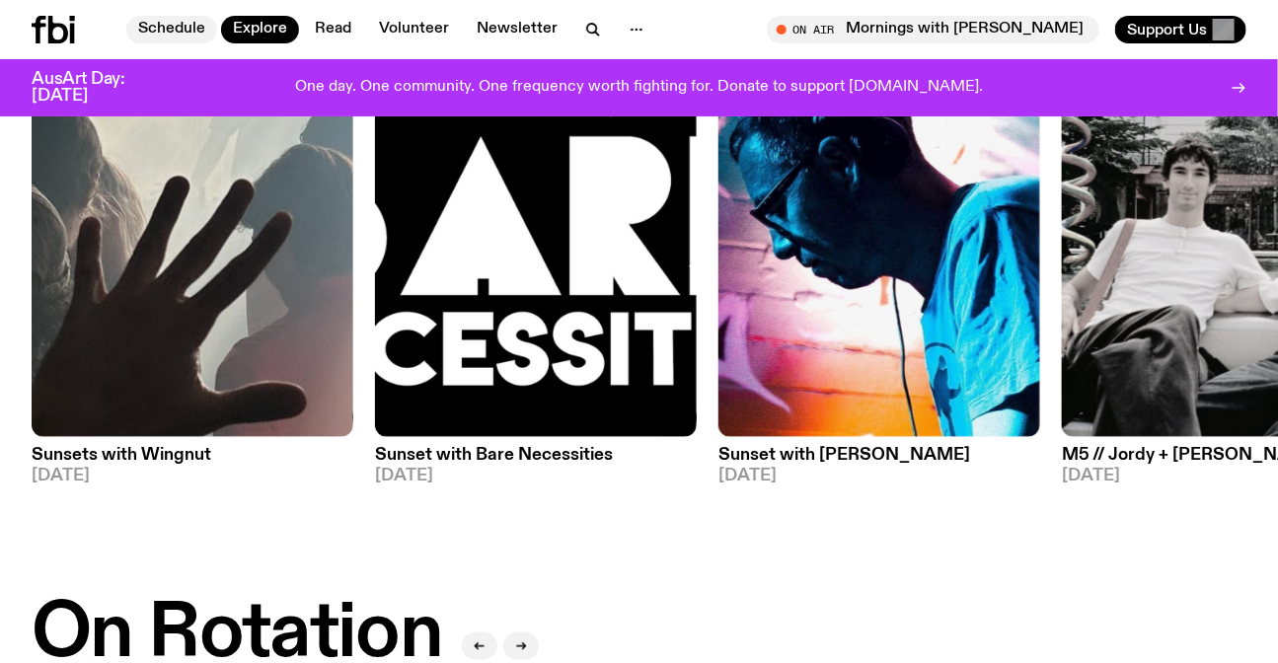
click at [148, 27] on link "Schedule" at bounding box center [171, 30] width 91 height 28
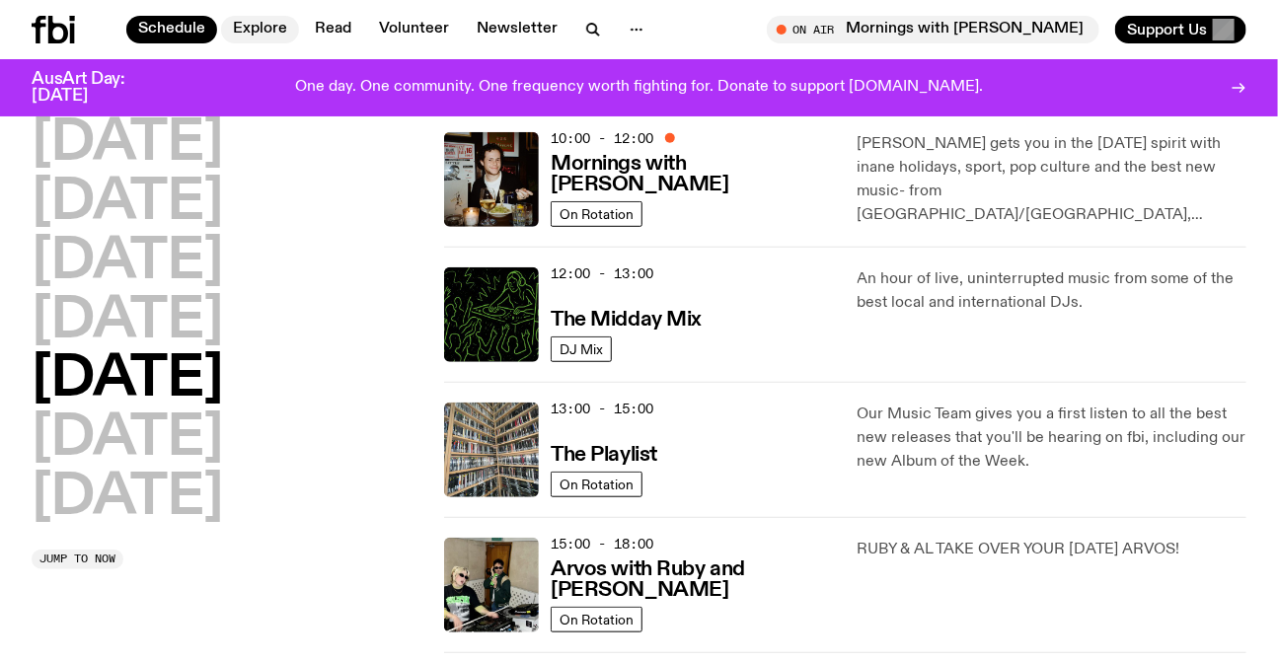
scroll to position [75, 0]
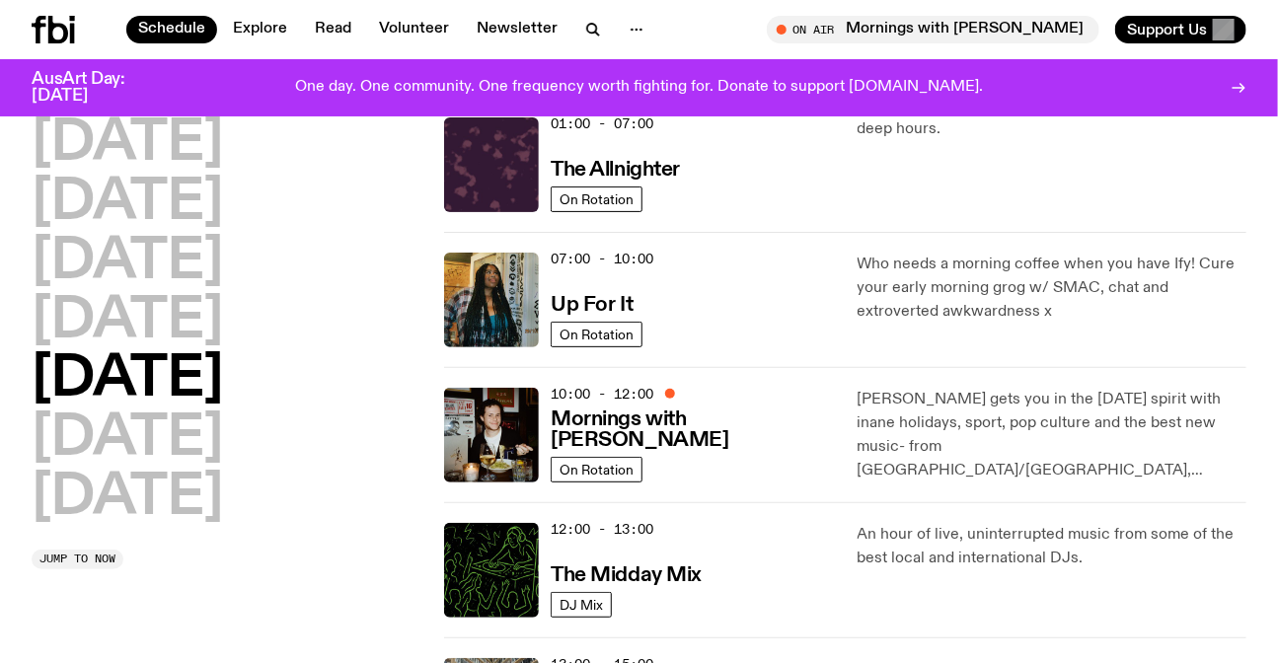
click at [60, 10] on div "Schedule Explore Read Volunteer Newsletter On Air Mornings with Sam Lane Tune i…" at bounding box center [639, 29] width 1278 height 59
click at [59, 29] on icon at bounding box center [53, 30] width 43 height 28
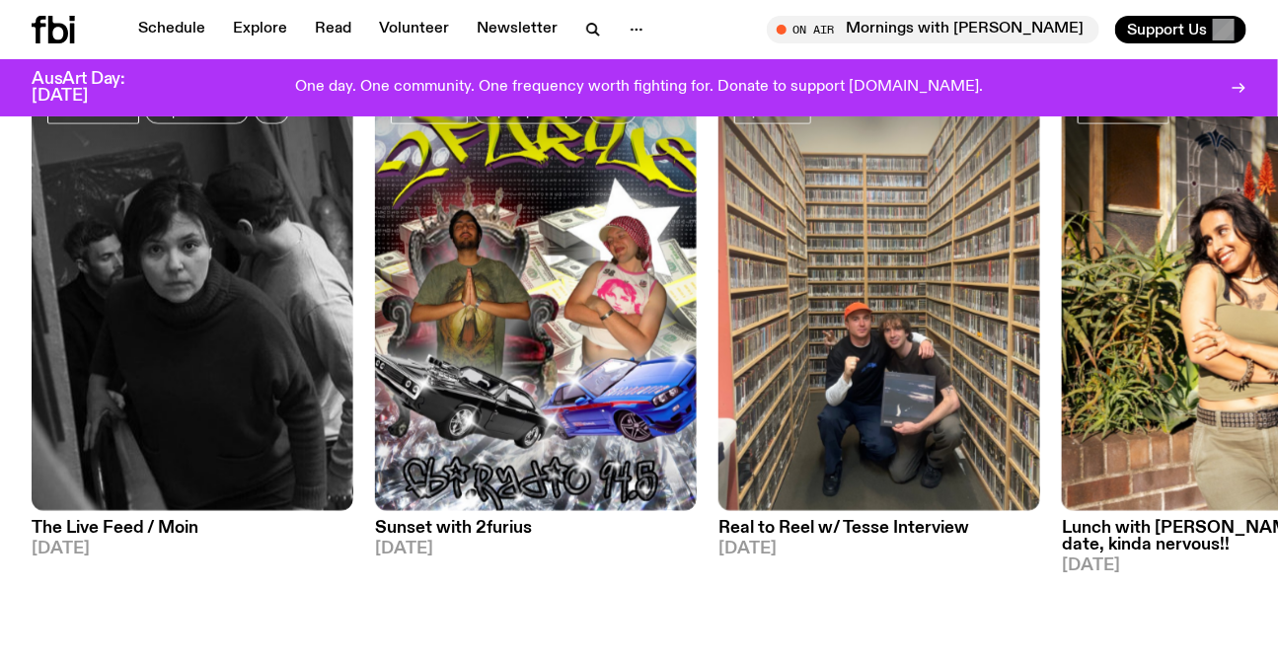
scroll to position [897, 0]
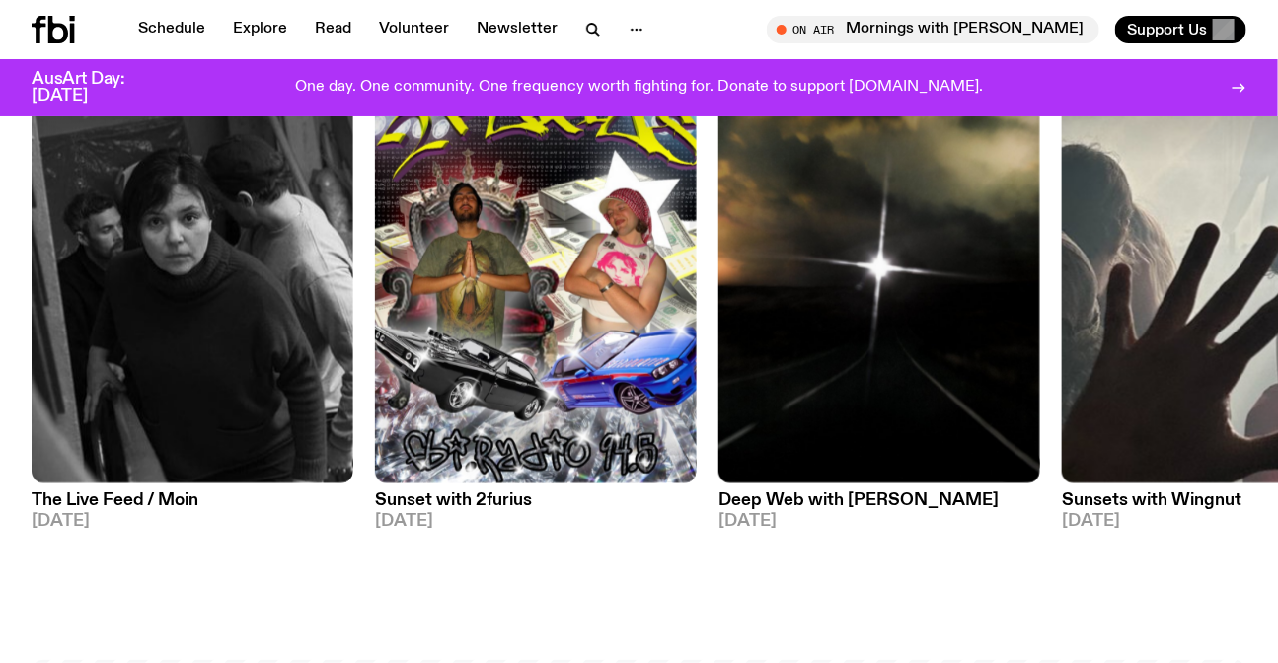
scroll to position [971, 0]
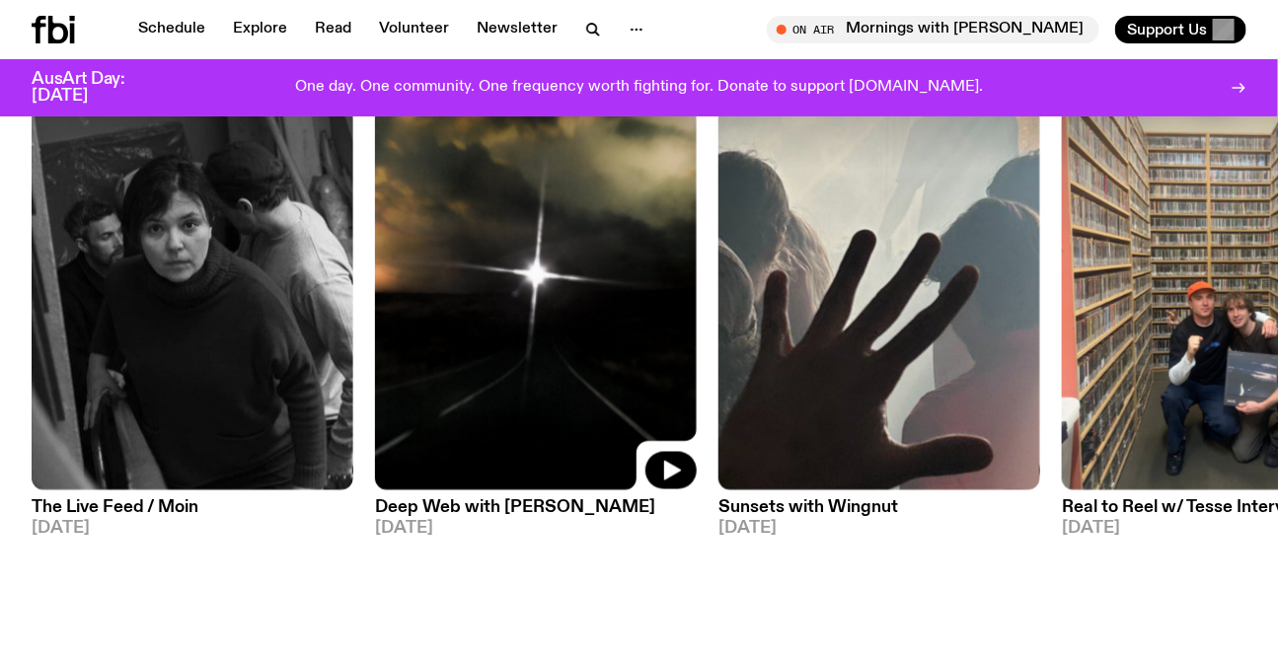
scroll to position [881, 0]
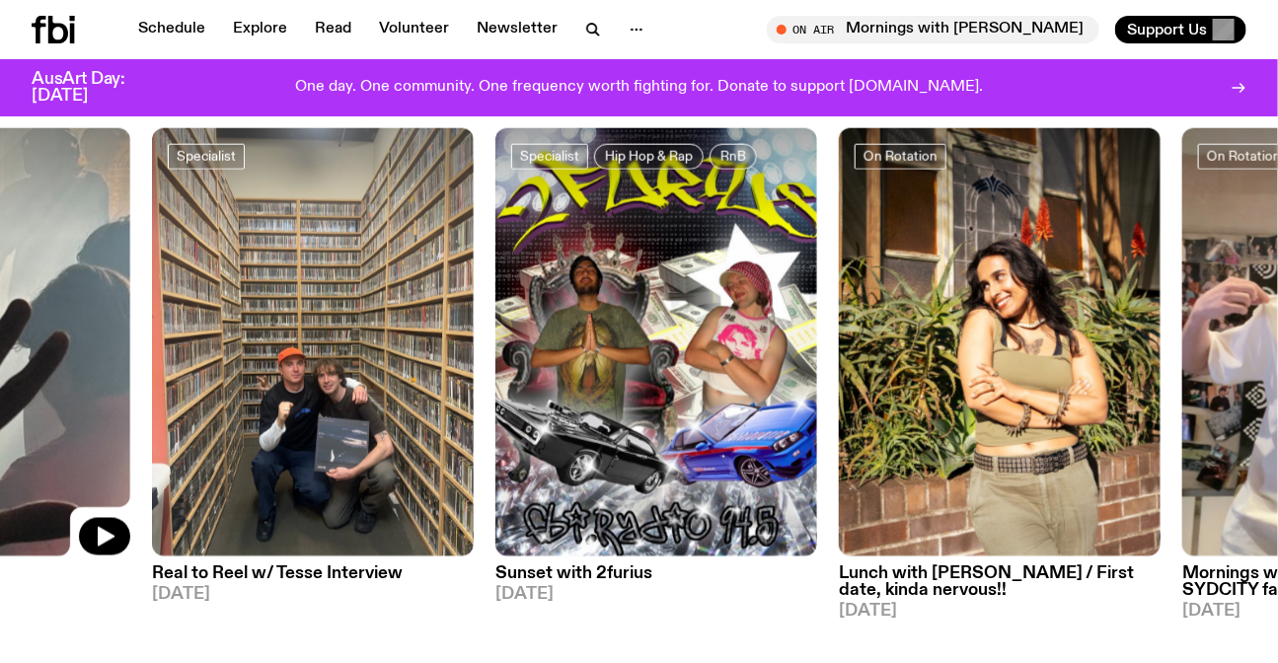
drag, startPoint x: 911, startPoint y: 317, endPoint x: 0, endPoint y: 344, distance: 911.1
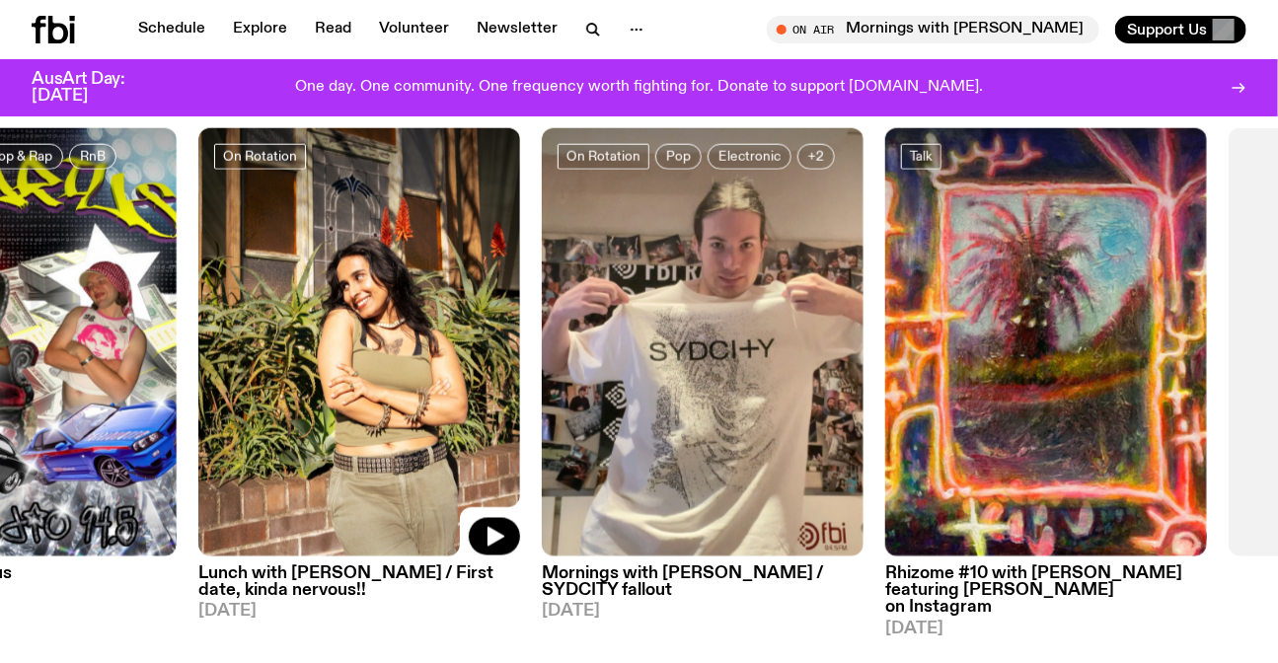
drag, startPoint x: 594, startPoint y: 319, endPoint x: 203, endPoint y: 316, distance: 390.7
click at [199, 331] on img at bounding box center [359, 342] width 322 height 429
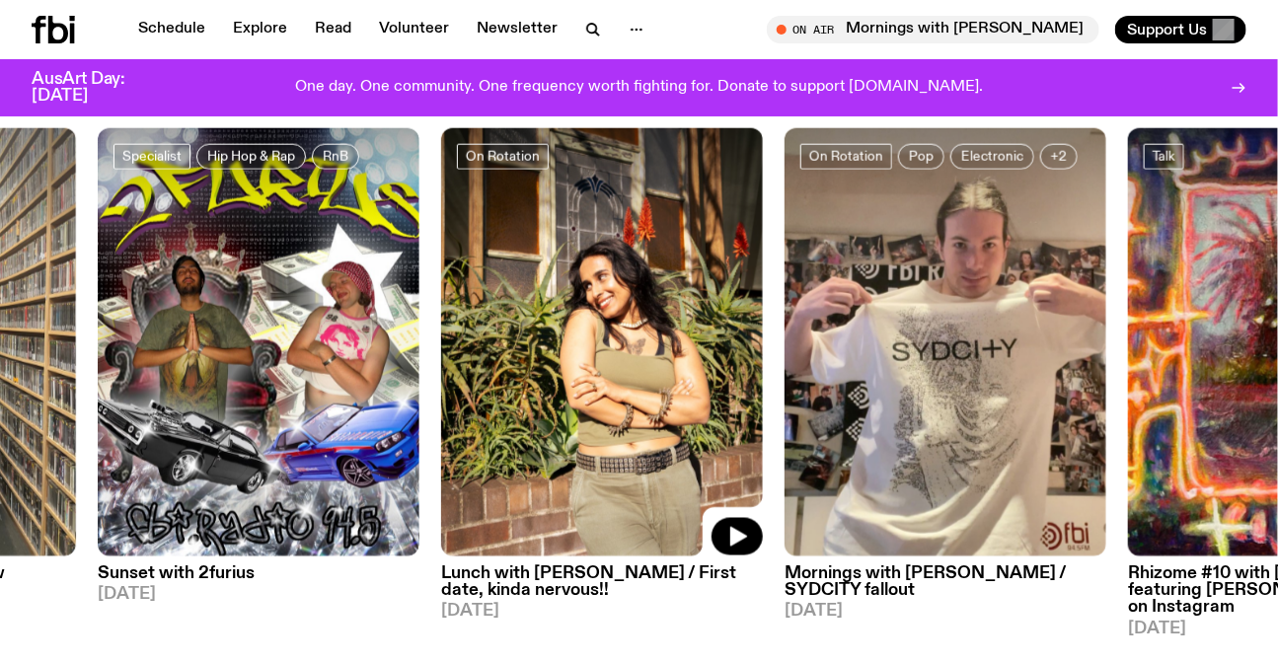
drag, startPoint x: 120, startPoint y: 334, endPoint x: 910, endPoint y: 307, distance: 789.8
click at [763, 310] on img at bounding box center [602, 342] width 322 height 429
